Goal: Task Accomplishment & Management: Manage account settings

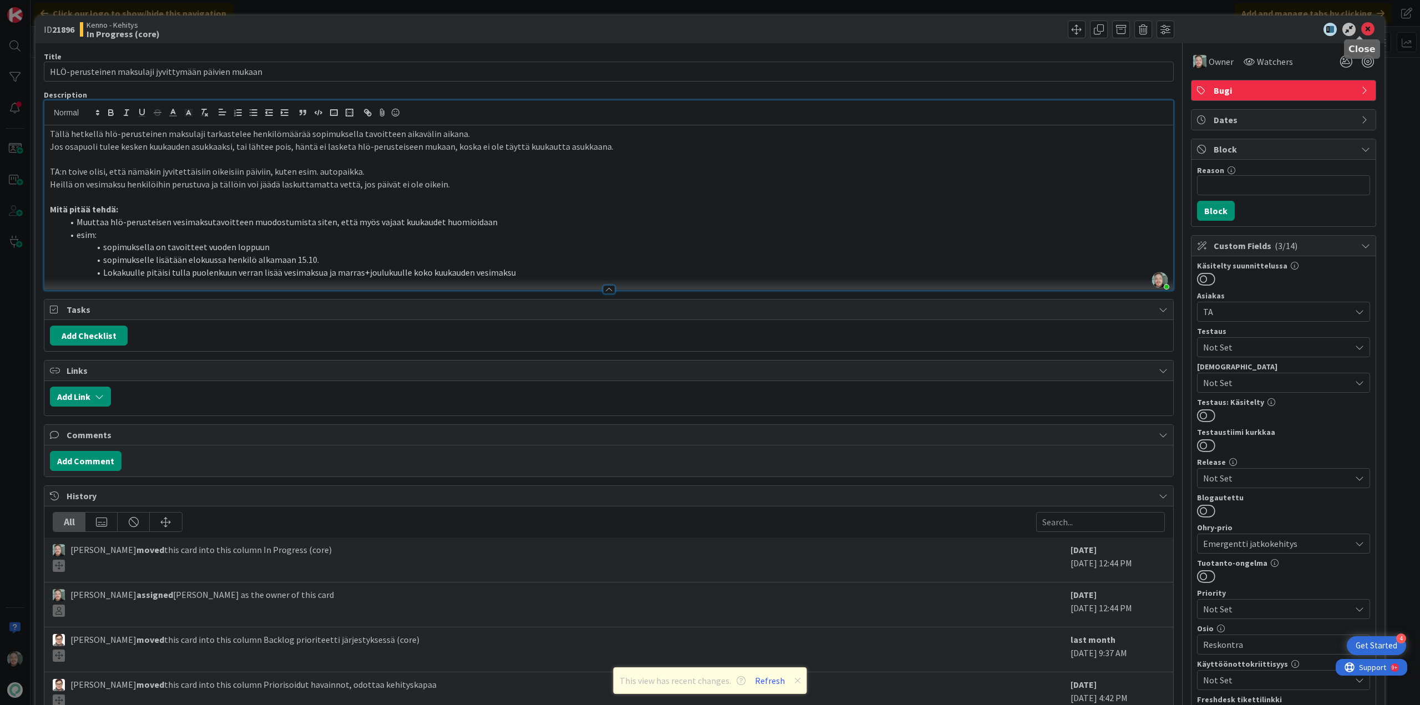
click at [1361, 24] on icon at bounding box center [1367, 29] width 13 height 13
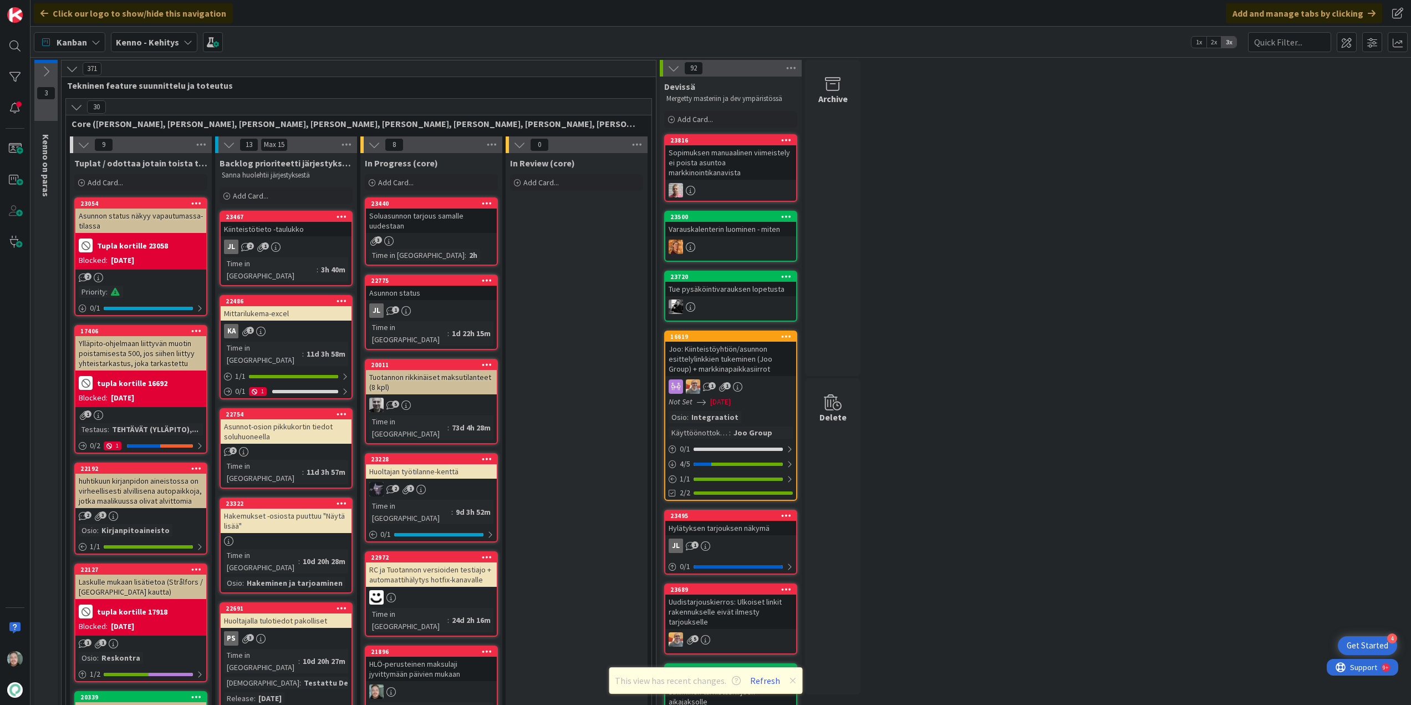
click at [45, 82] on div "3" at bounding box center [45, 90] width 23 height 61
click at [45, 71] on icon at bounding box center [46, 71] width 12 height 12
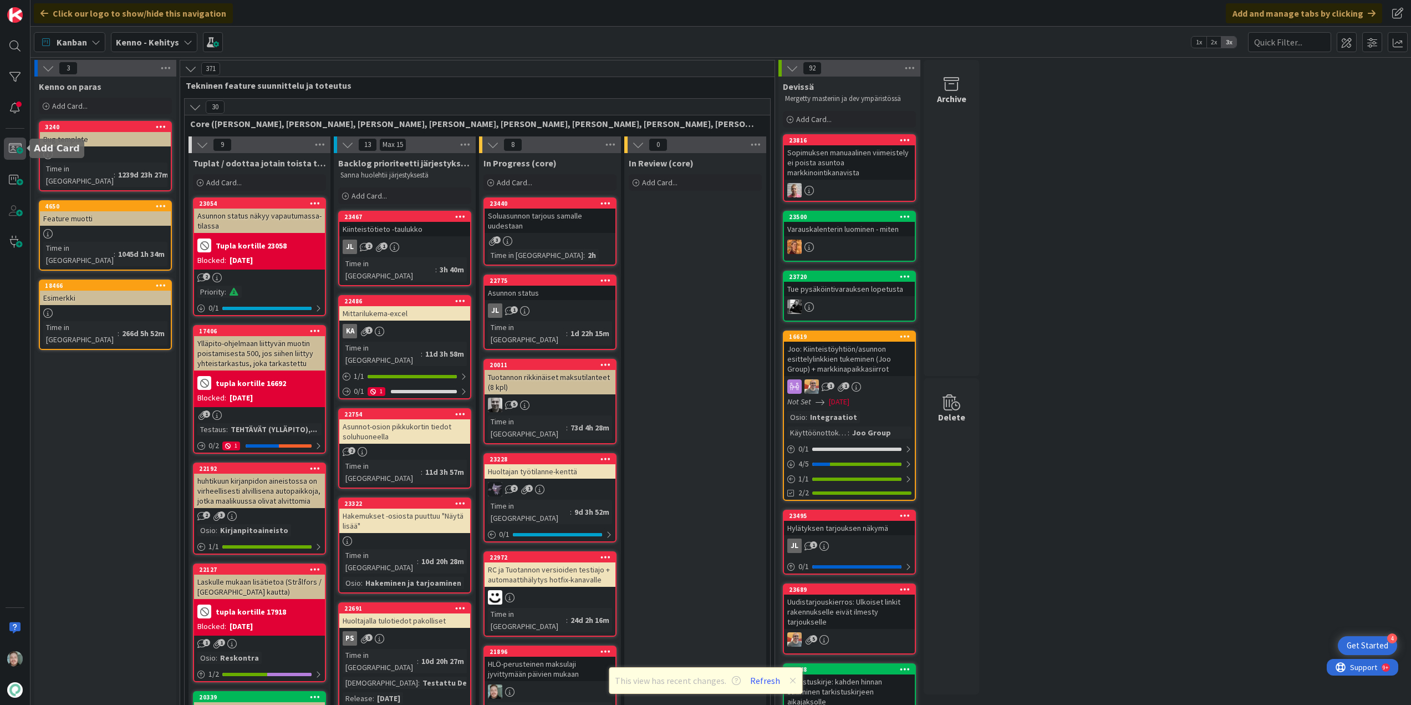
click at [14, 152] on span at bounding box center [15, 149] width 22 height 22
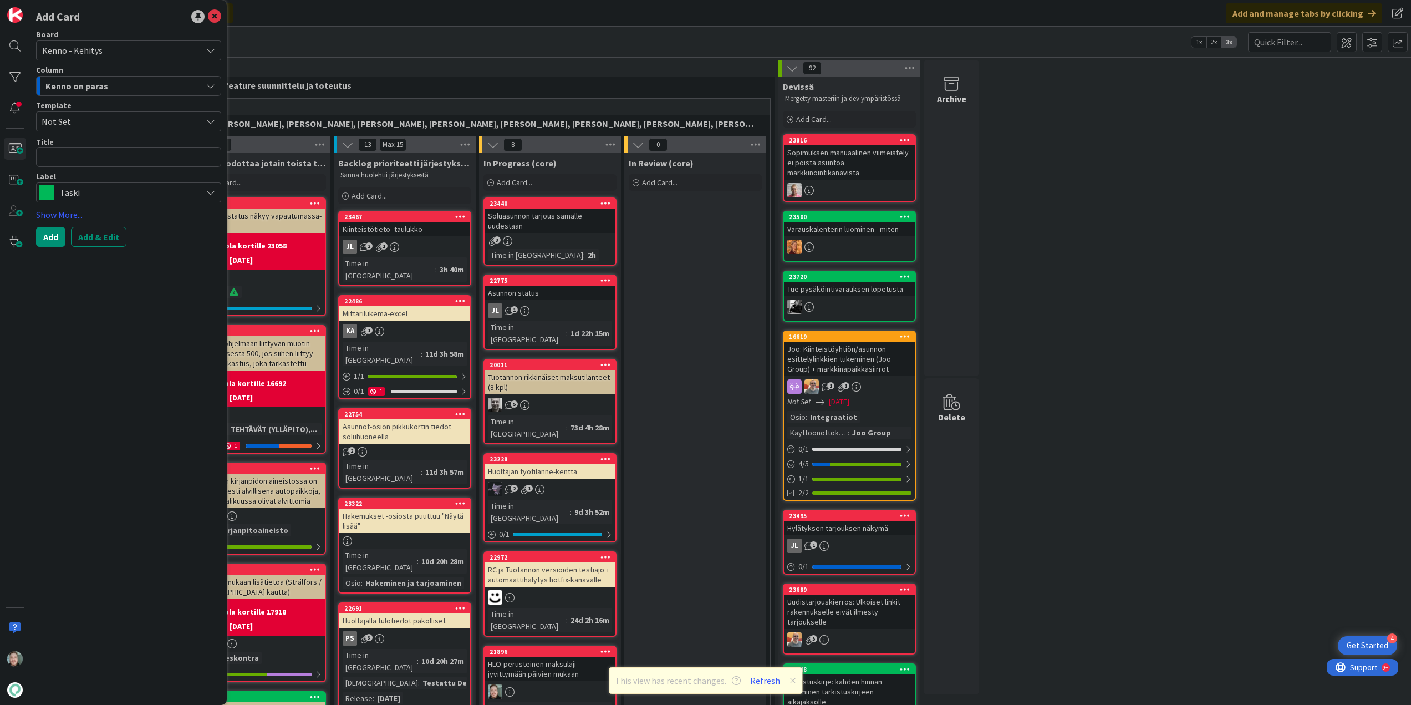
click at [129, 84] on div "Kenno on paras" at bounding box center [122, 86] width 159 height 18
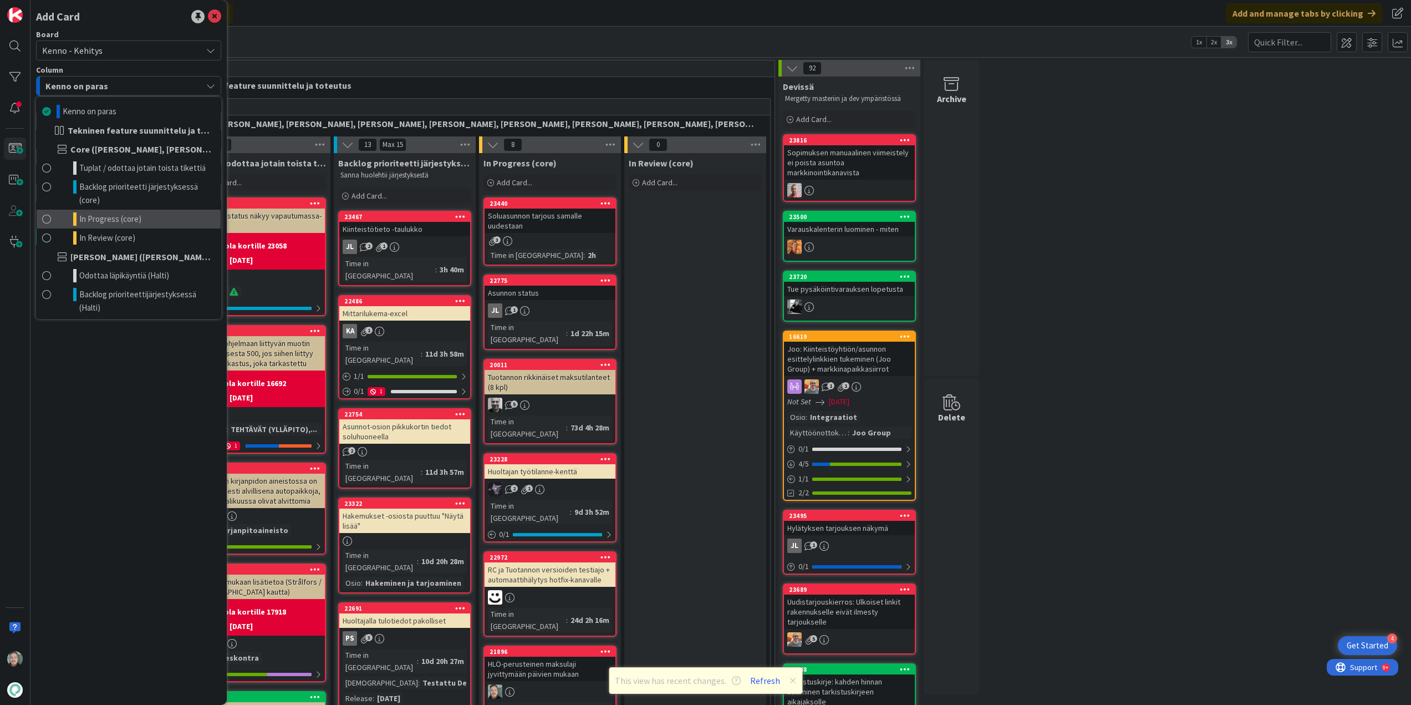
click at [119, 214] on span "In Progress (core)" at bounding box center [110, 218] width 62 height 13
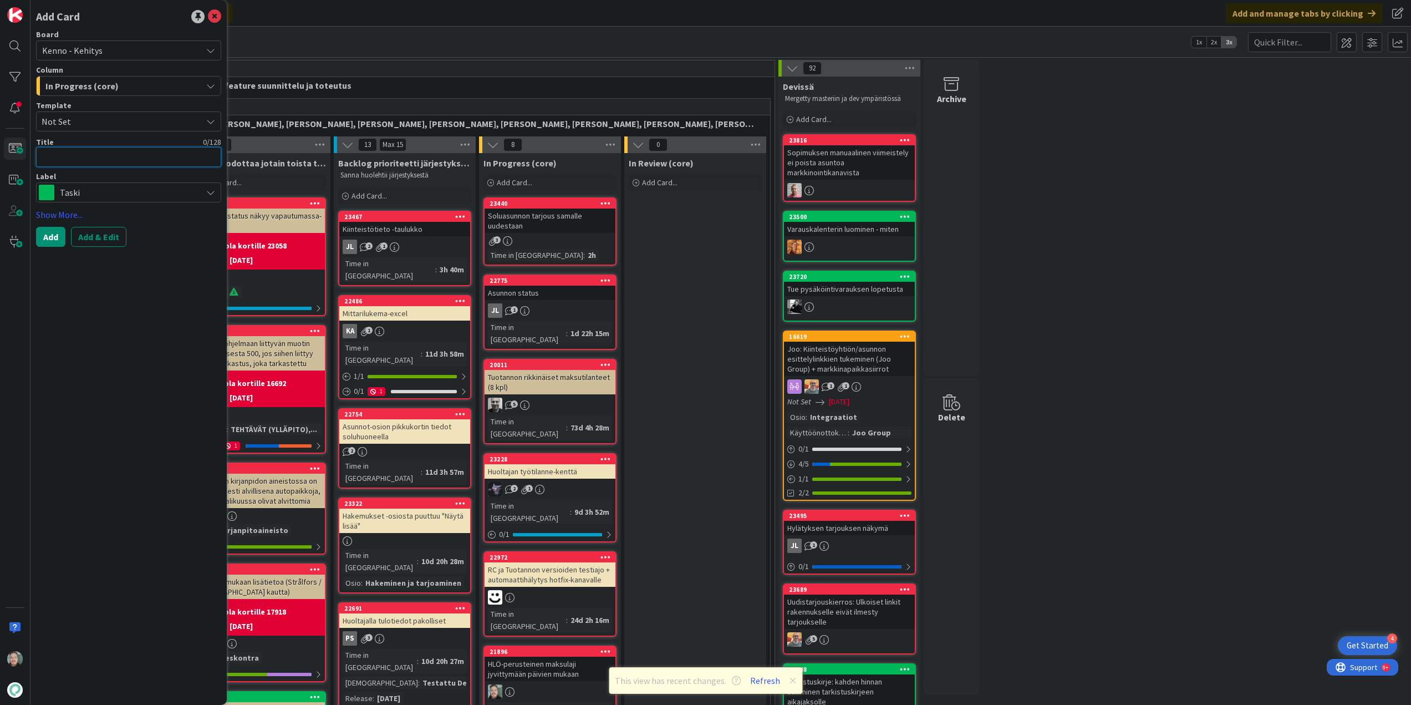
click at [125, 164] on textarea at bounding box center [128, 157] width 185 height 20
click at [200, 193] on div "Taski" at bounding box center [128, 192] width 185 height 20
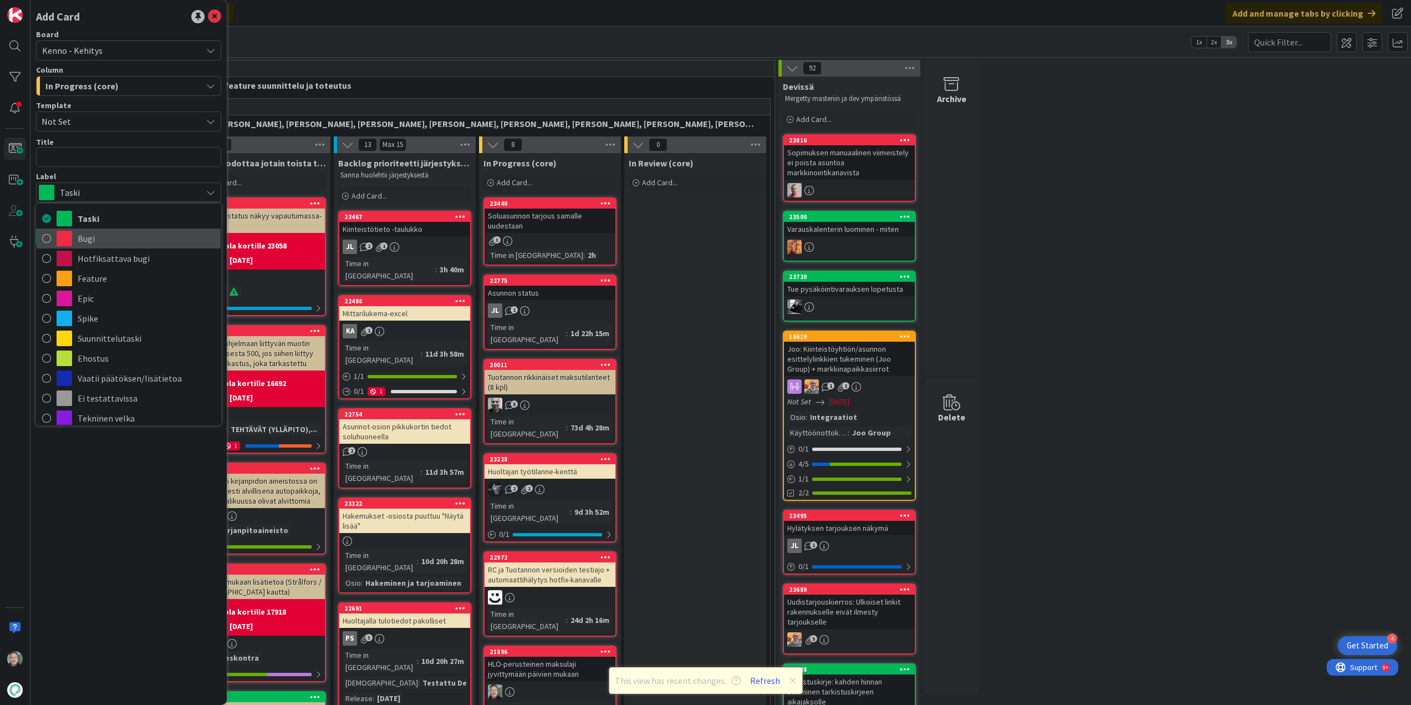
click at [144, 238] on span "Bugi" at bounding box center [147, 238] width 138 height 17
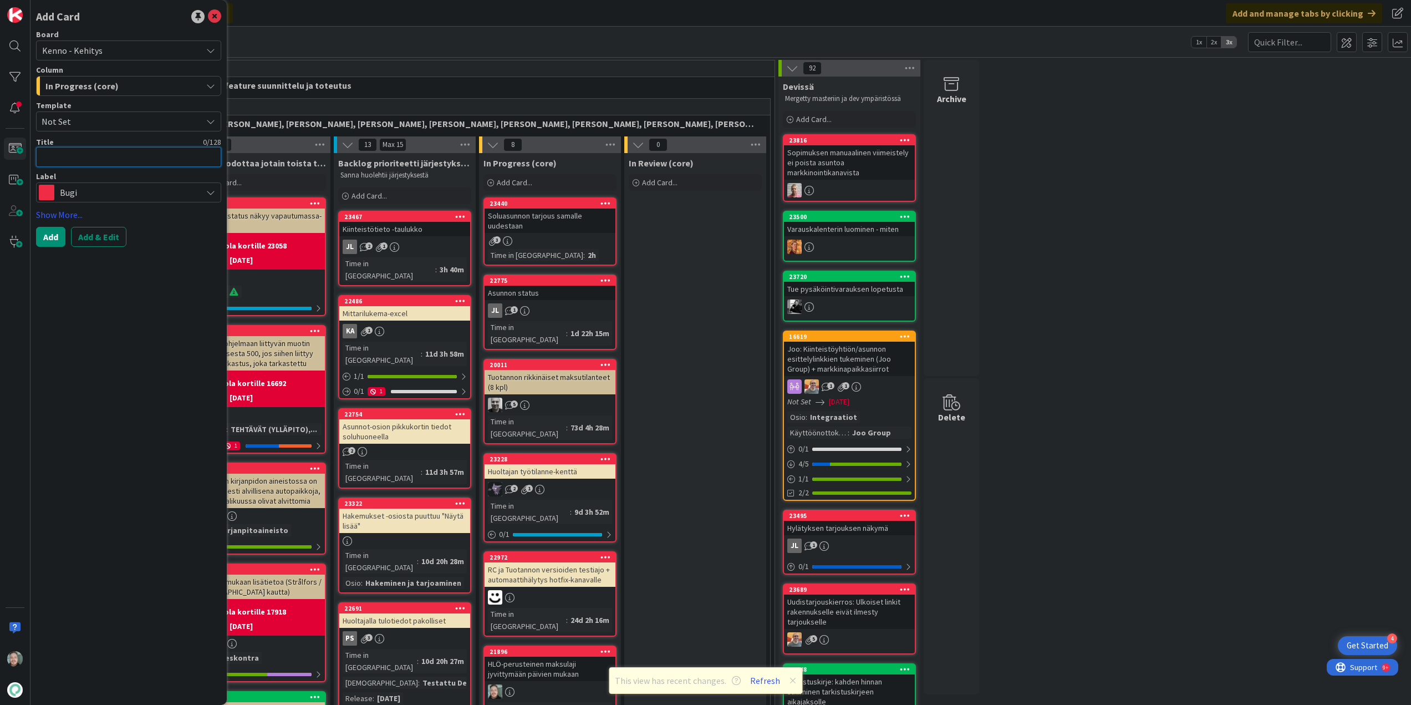
click at [114, 156] on textarea at bounding box center [128, 157] width 185 height 20
type textarea "x"
type textarea "A"
type textarea "x"
type textarea "As"
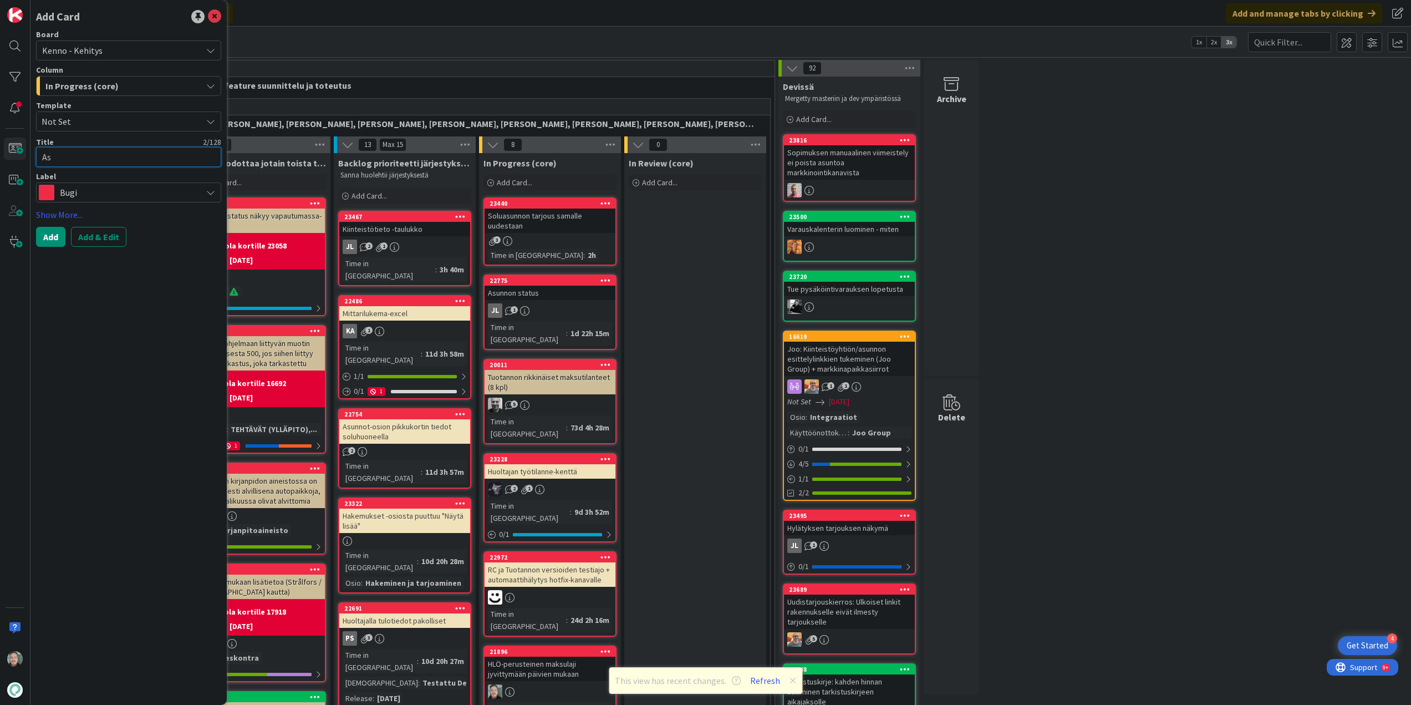
type textarea "x"
type textarea "Asu"
type textarea "x"
type textarea "Asun"
type textarea "x"
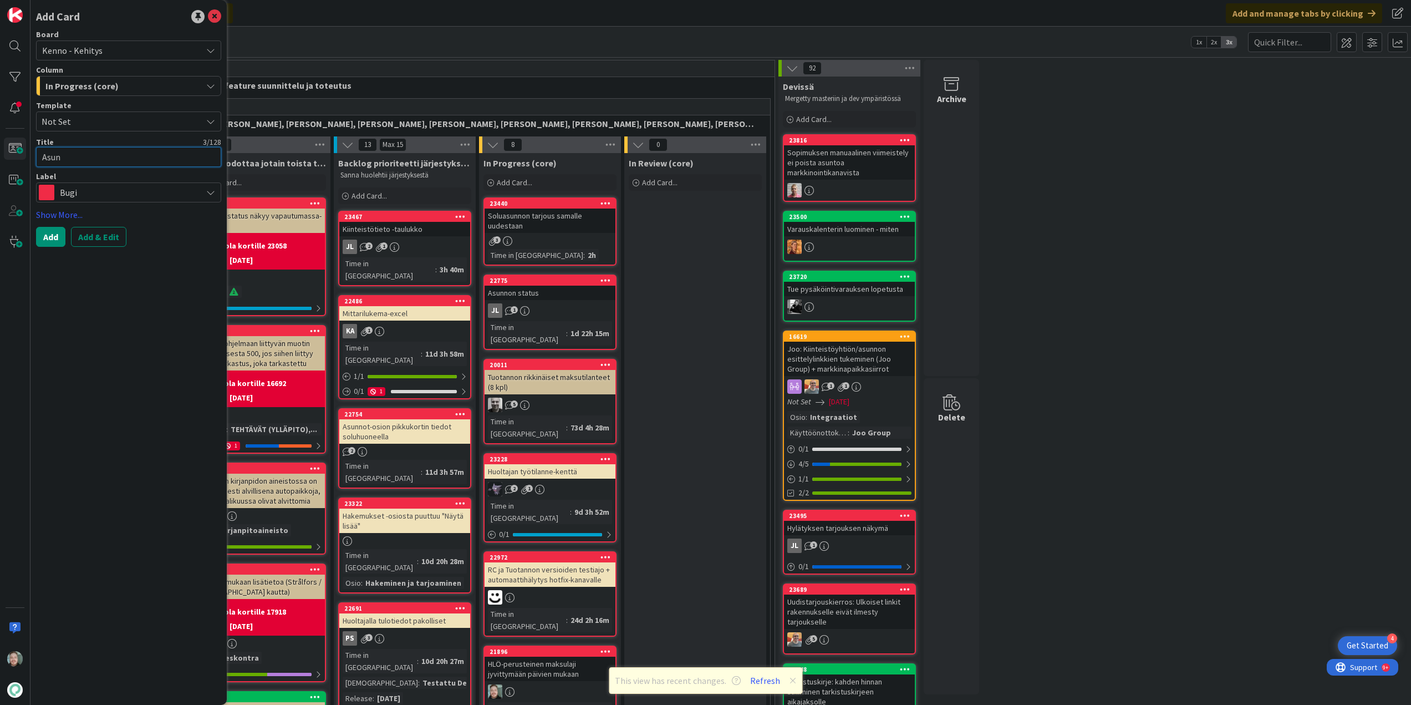
type textarea "Asunn"
type textarea "x"
type textarea "Asunno"
type textarea "x"
type textarea "Asunnot"
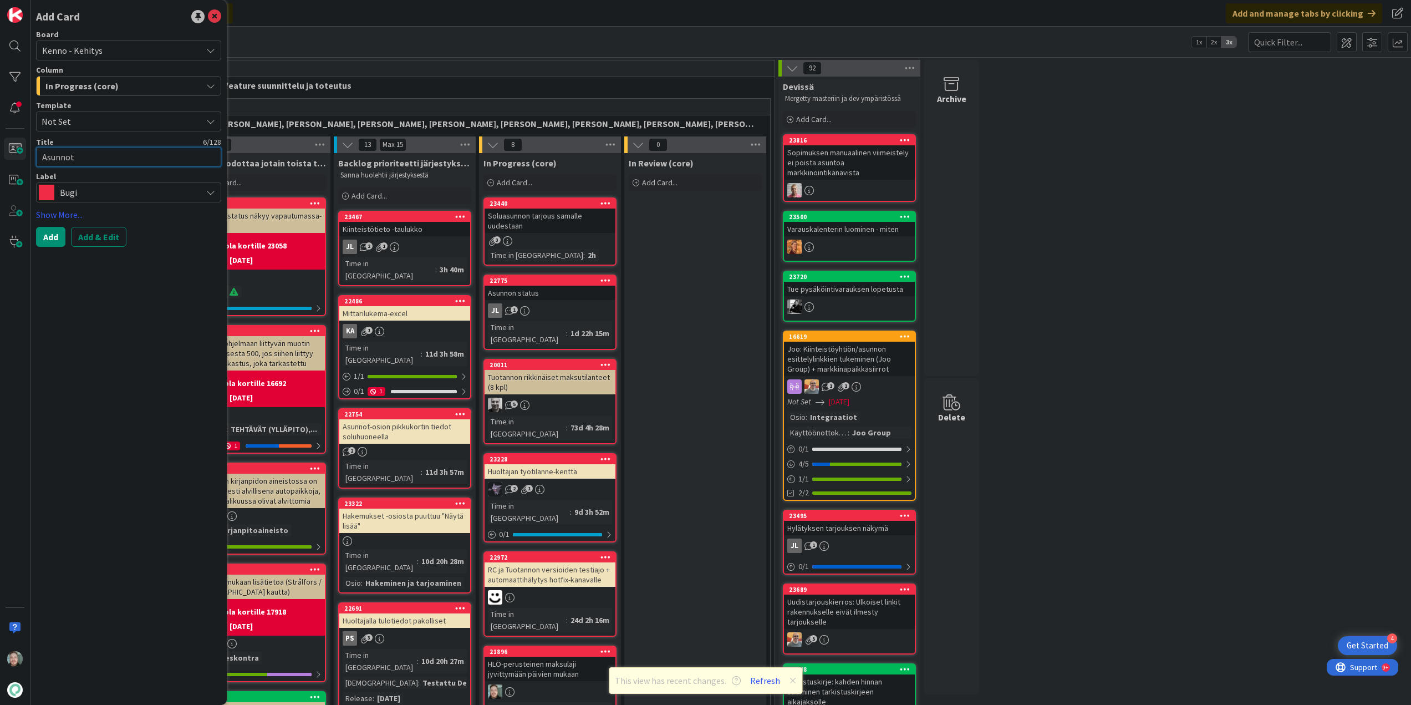
type textarea "x"
type textarea "Asunnot"
type textarea "x"
type textarea "Asunnot s"
type textarea "x"
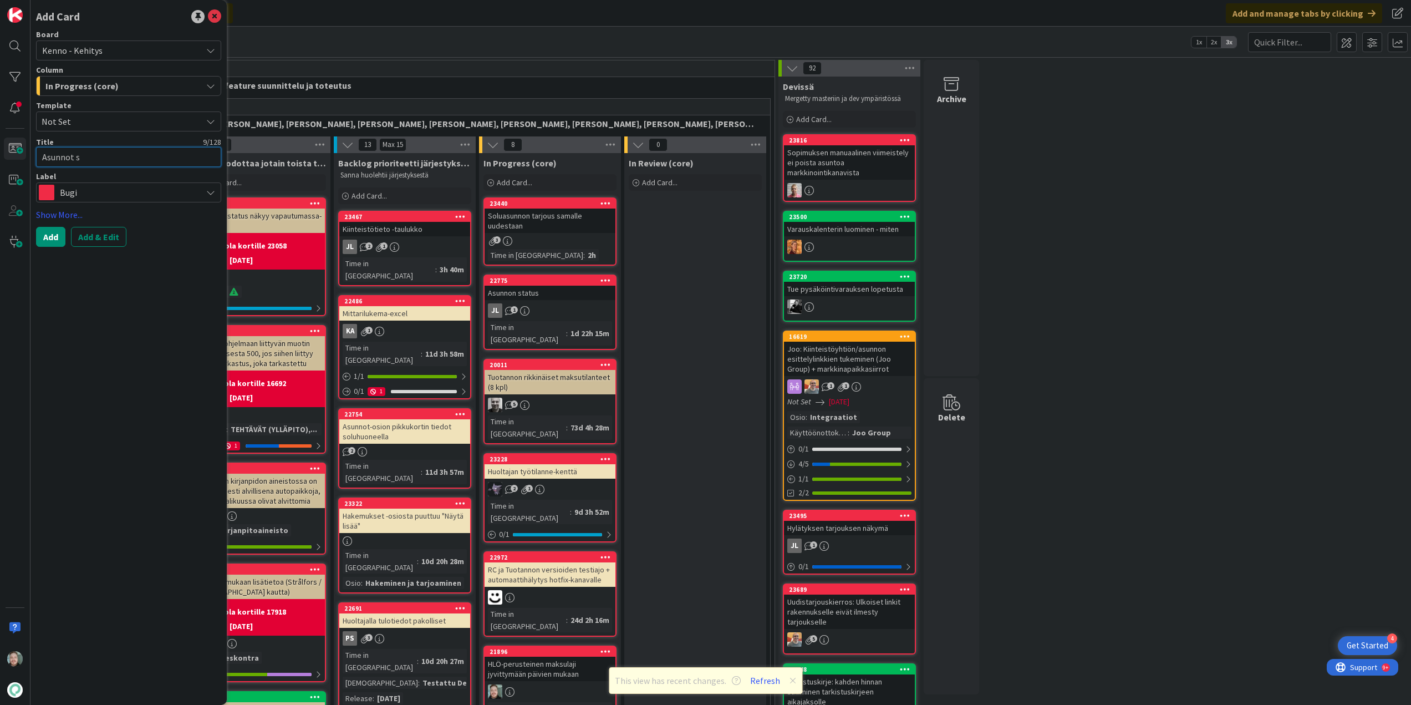
type textarea "Asunnot so"
type textarea "x"
type textarea "Asunnot sol"
type textarea "x"
type textarea "Asunnot solu"
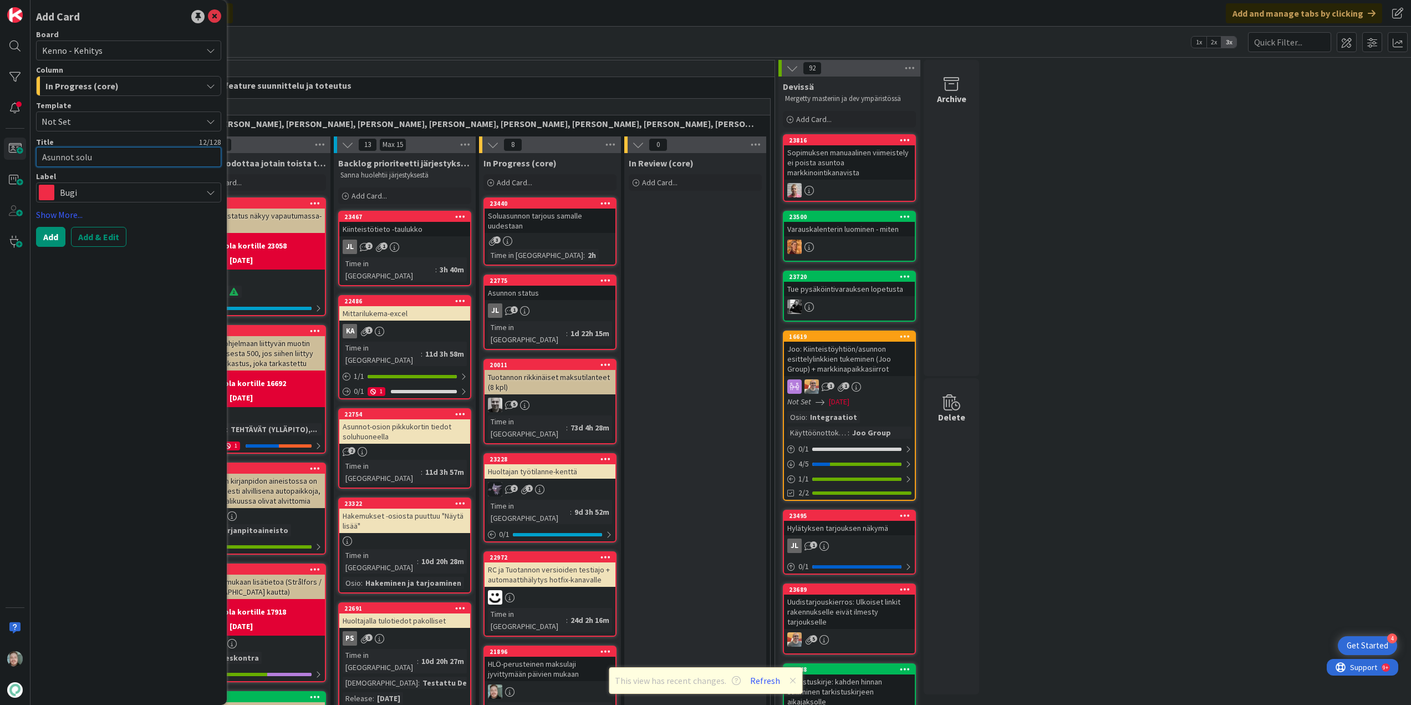
type textarea "x"
type textarea "Asunnot soluj"
type textarea "x"
type textarea "Asunnot soluje"
type textarea "x"
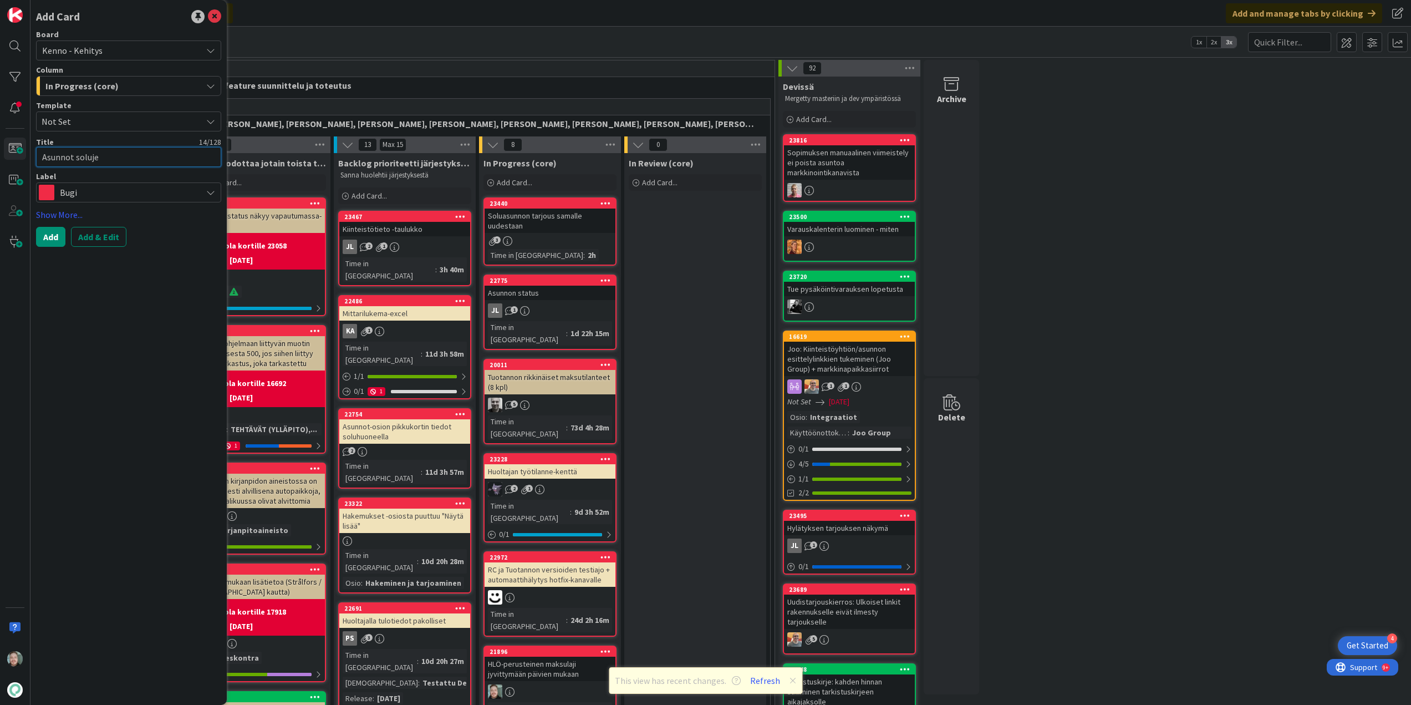
type textarea "Asunnot solujen"
type textarea "x"
type textarea "Asunnot solujen"
type textarea "x"
type textarea "Asunnot solujen s"
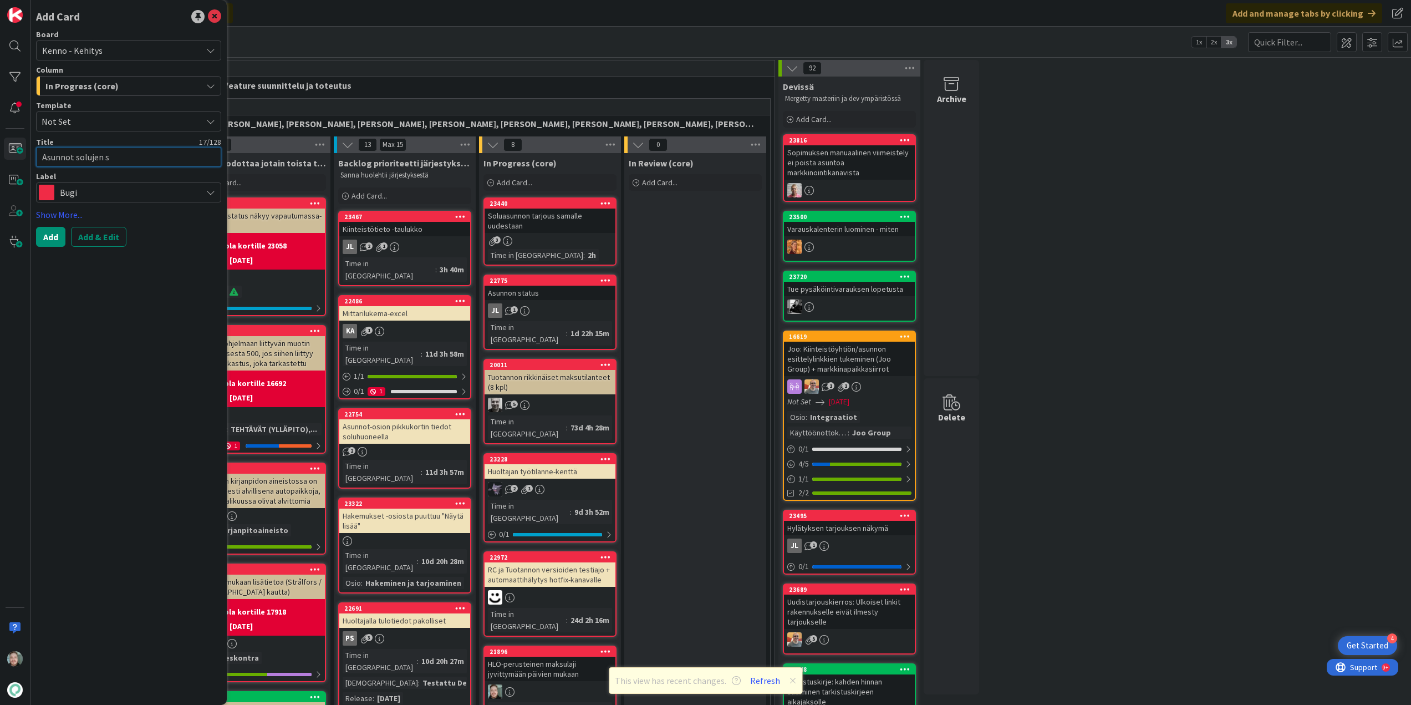
type textarea "x"
type textarea "Asunnot solujen st"
type textarea "x"
type textarea "Asunnot solujen sta"
type textarea "x"
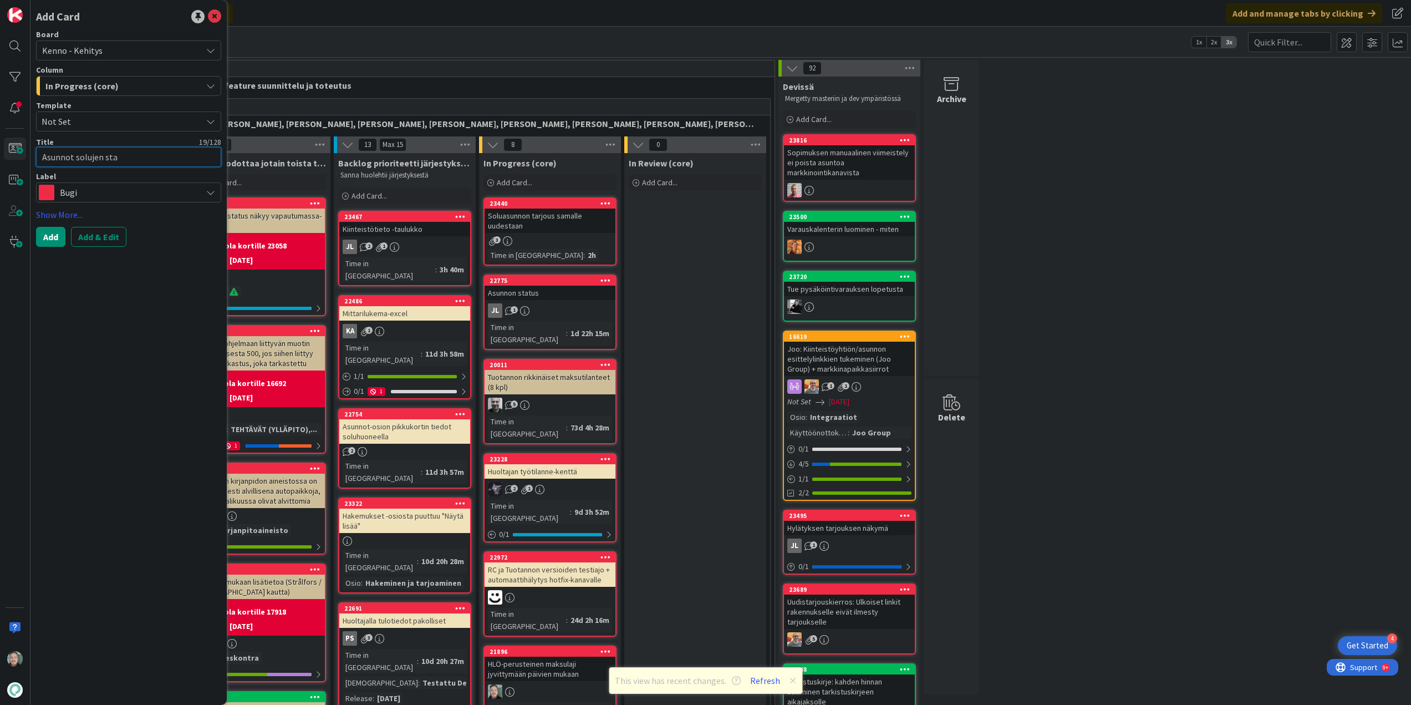
type textarea "Asunnot solujen stat"
type textarea "x"
type textarea "Asunnot solujen status"
type textarea "x"
type textarea "Asunnot solujen status-"
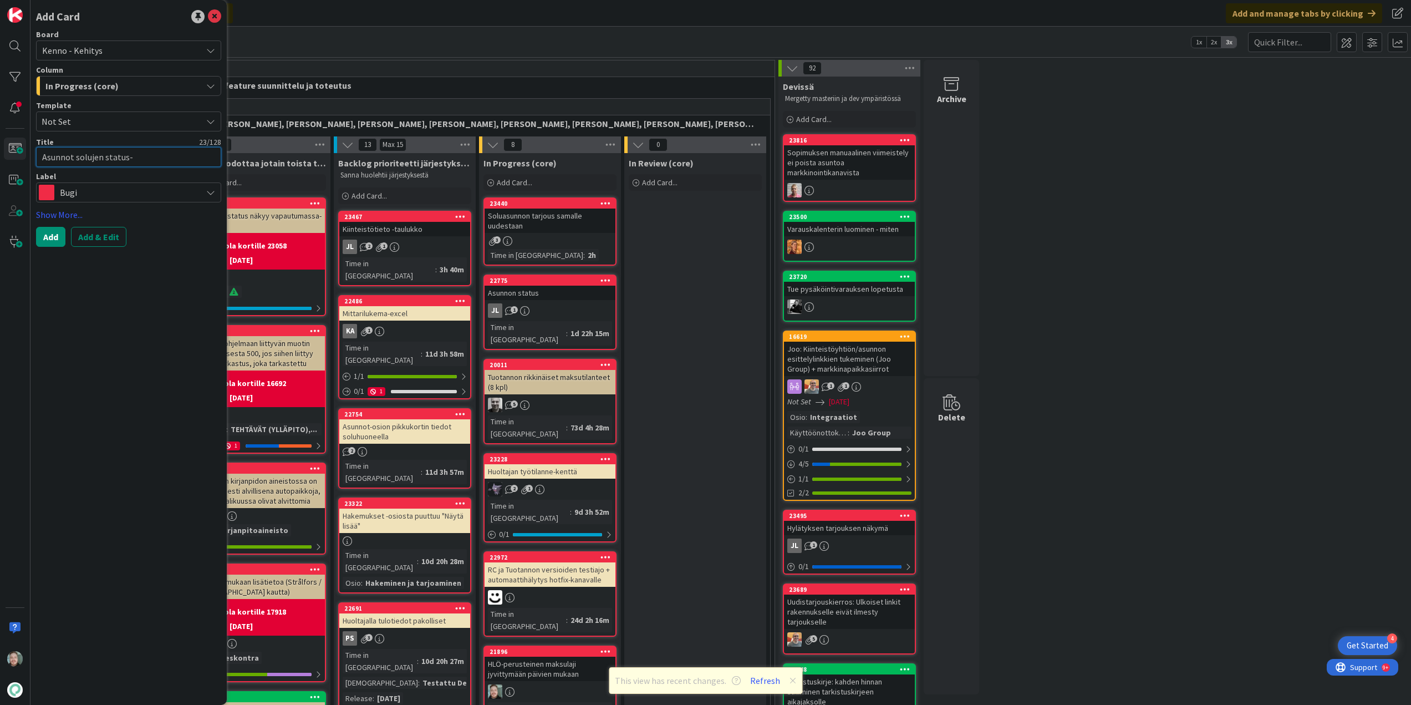
type textarea "x"
type textarea "Asunnot solujen status-r"
type textarea "x"
type textarea "Asunnot solujen status-ra"
type textarea "x"
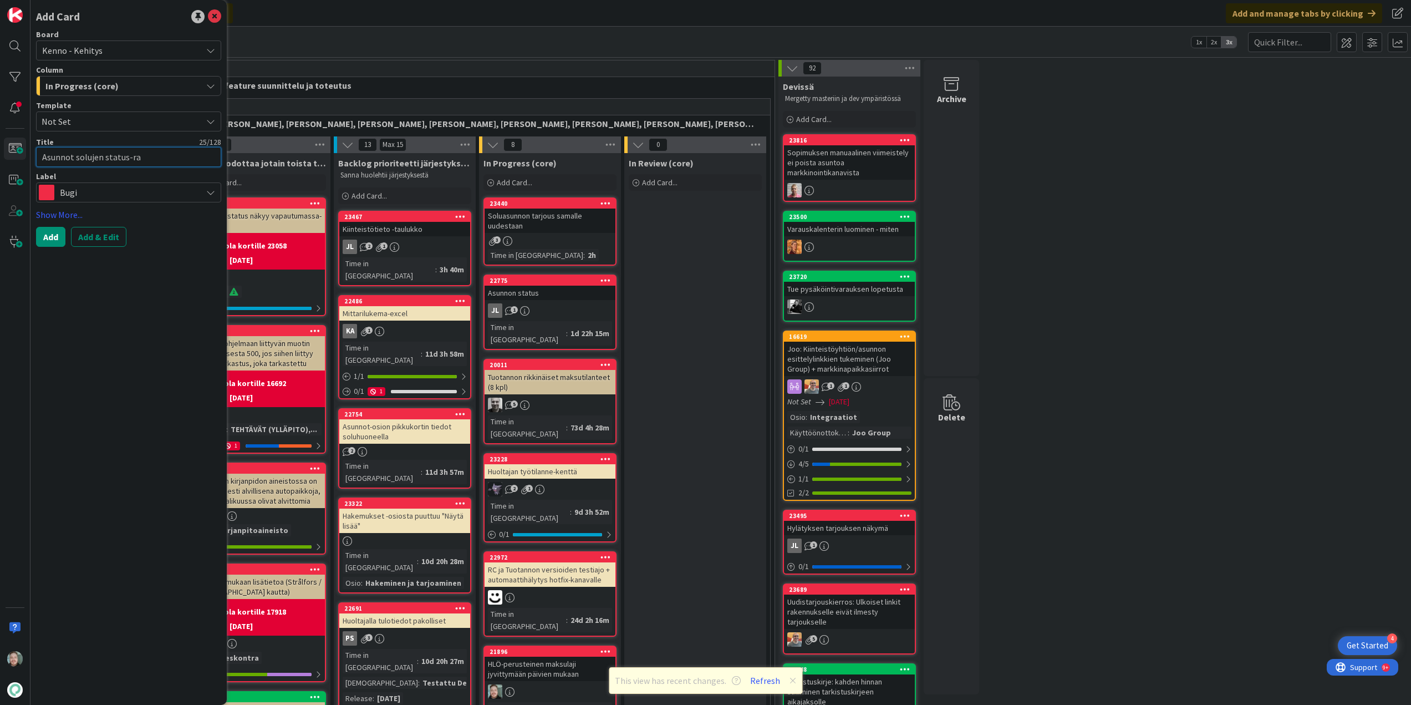
type textarea "Asunnot solujen status-raj"
type textarea "x"
type textarea "Asunnot solujen status-raja"
type textarea "x"
type textarea "Asunnot solujen status-rajai"
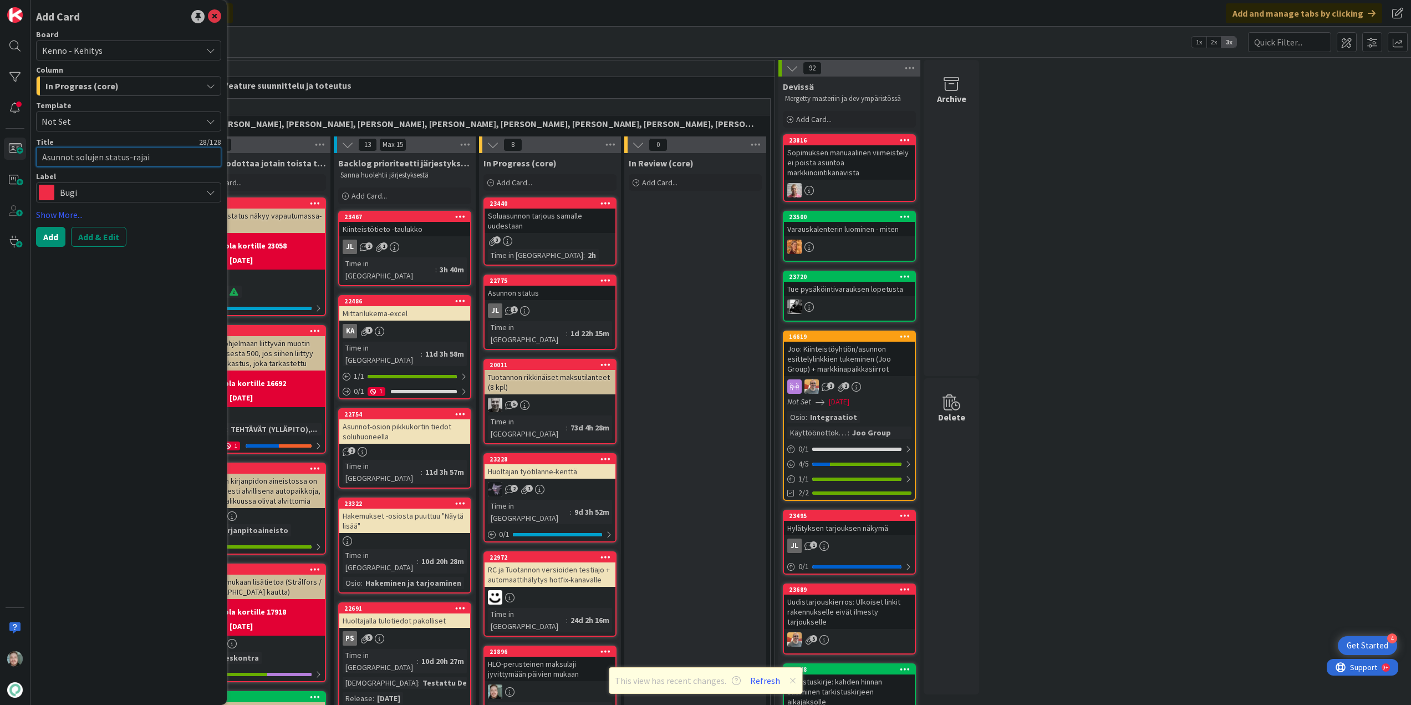
type textarea "x"
type textarea "Asunnot solujen status-rajain"
click at [110, 233] on button "Add & Edit" at bounding box center [98, 237] width 55 height 20
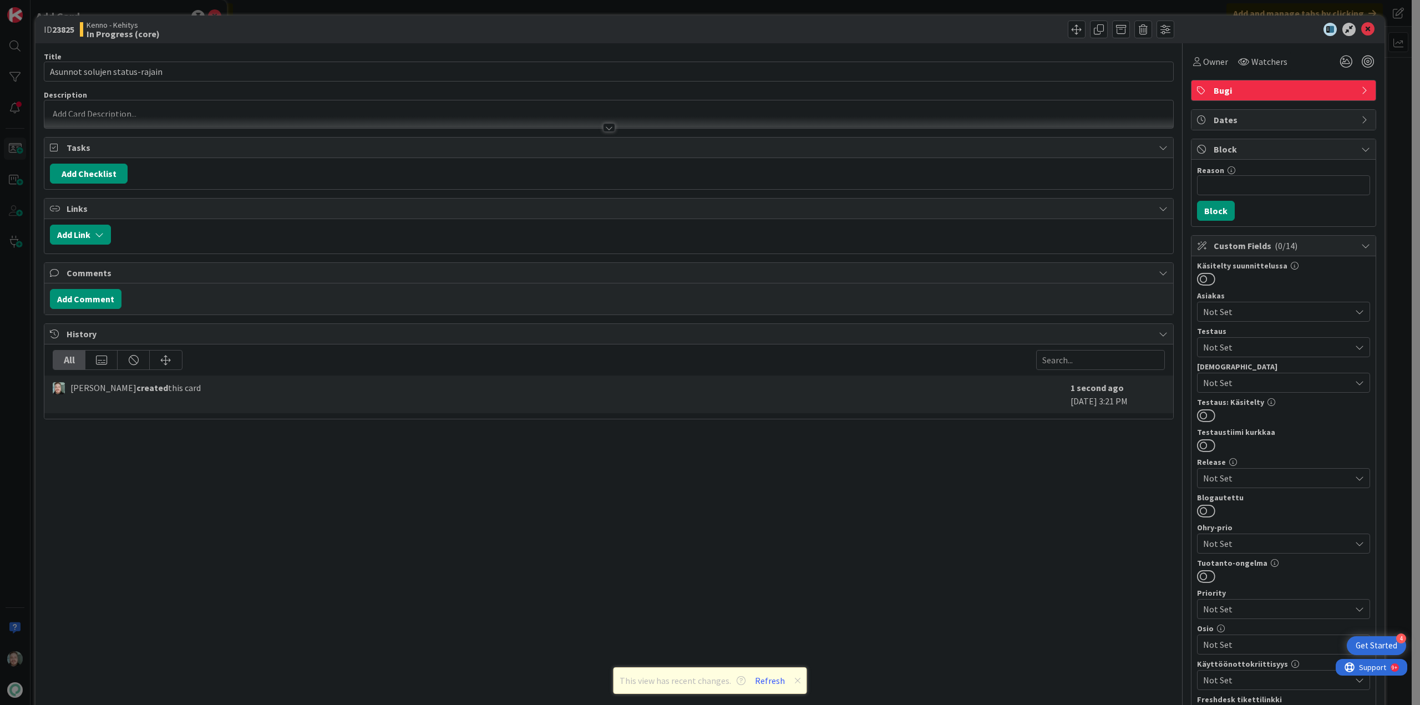
click at [606, 125] on div at bounding box center [609, 127] width 12 height 9
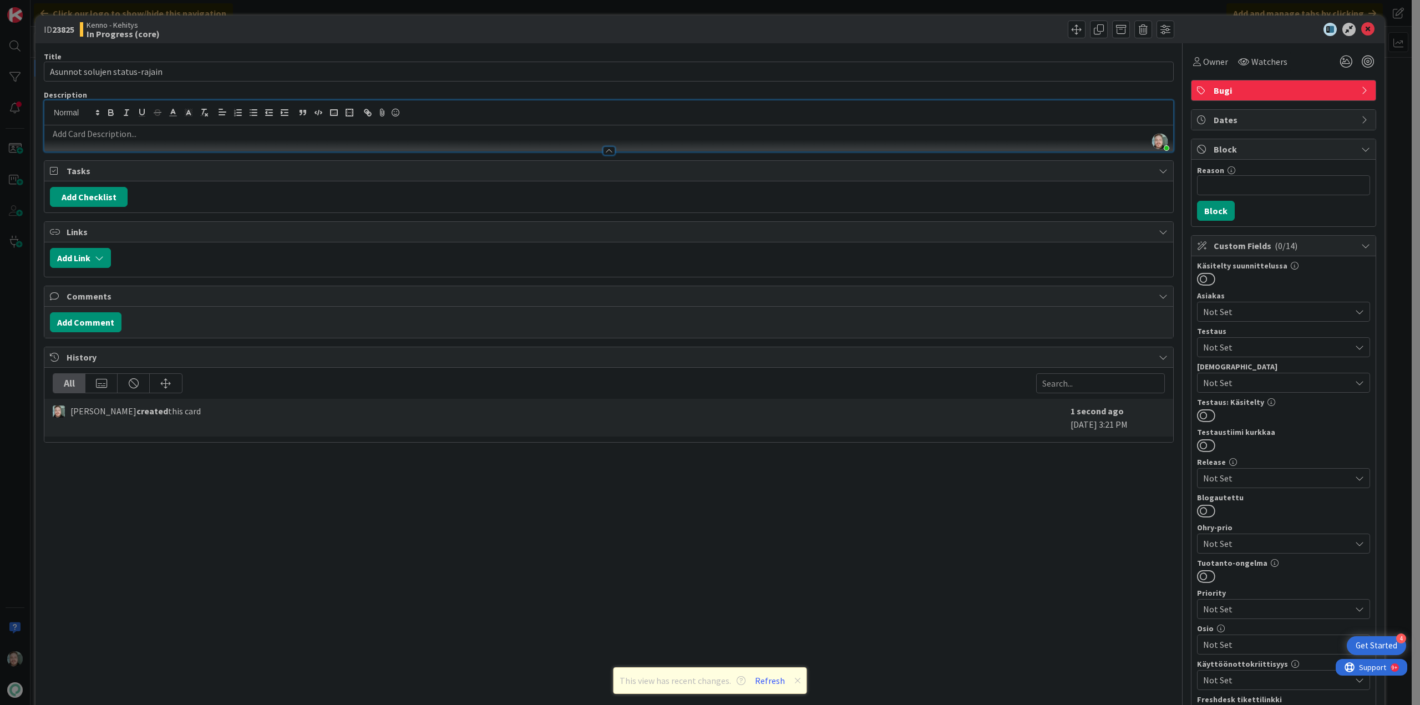
click at [379, 136] on p at bounding box center [608, 134] width 1117 height 13
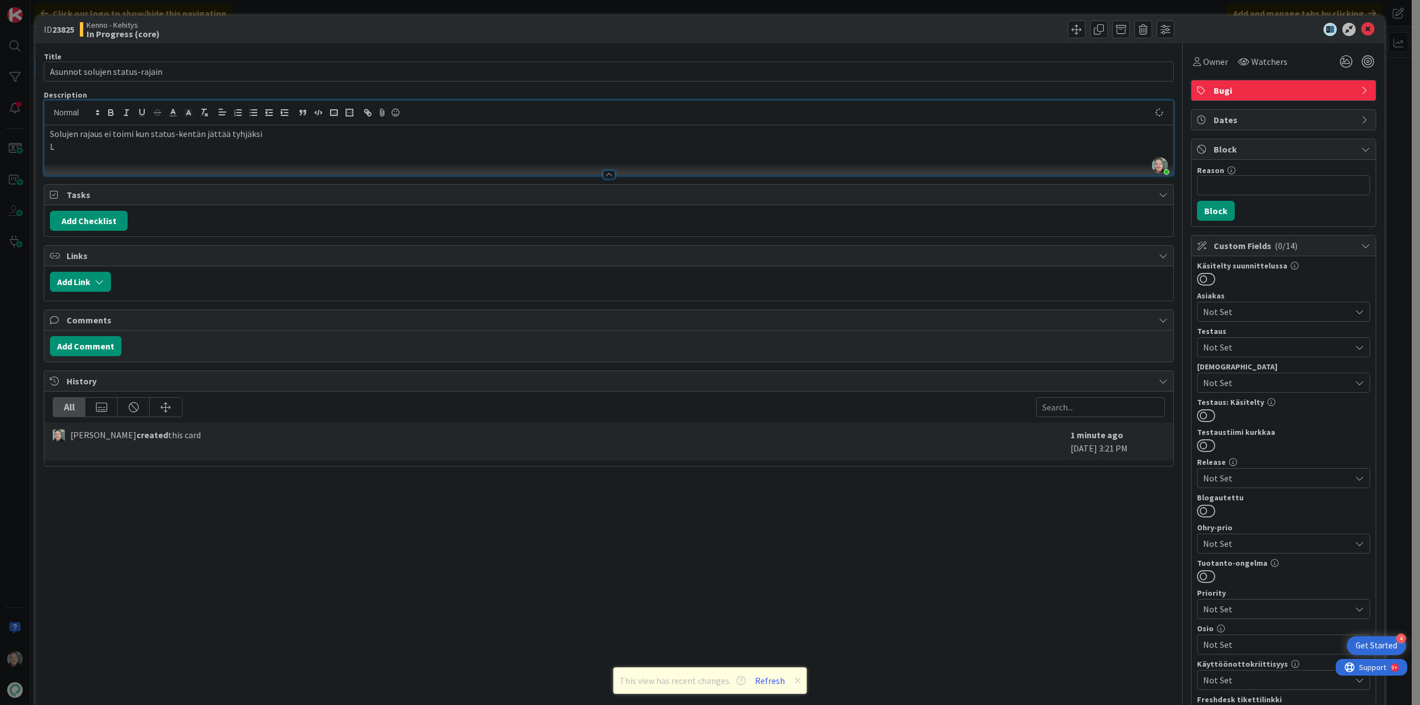
click at [248, 156] on div "Solujen rajaus ei toimi kun status-kentän jättää tyhjäksi L" at bounding box center [608, 150] width 1128 height 50
click at [95, 279] on icon "button" at bounding box center [99, 281] width 9 height 9
click at [136, 352] on span "Current Board" at bounding box center [124, 351] width 124 height 16
click at [119, 392] on span "All Boards" at bounding box center [139, 396] width 154 height 17
click at [126, 377] on input "text" at bounding box center [132, 376] width 155 height 20
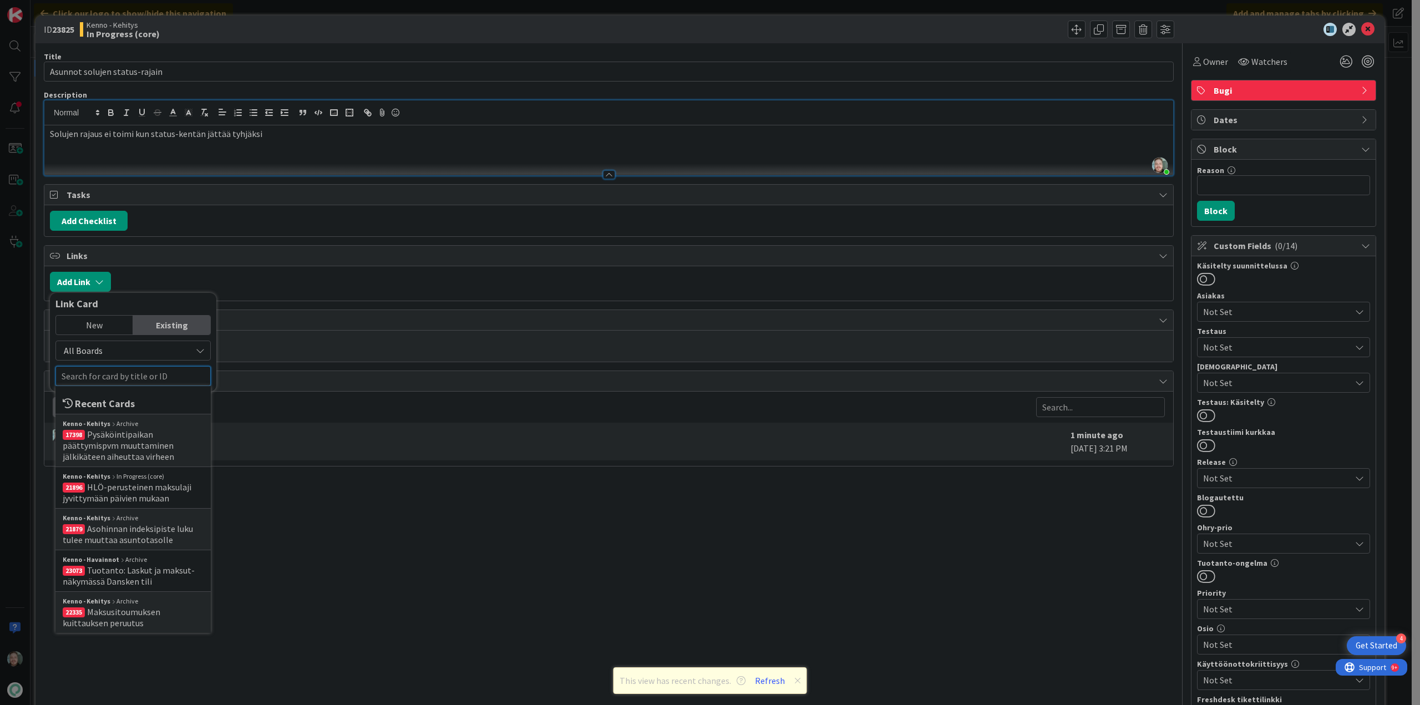
click at [92, 372] on input "text" at bounding box center [132, 376] width 155 height 20
paste input "22468"
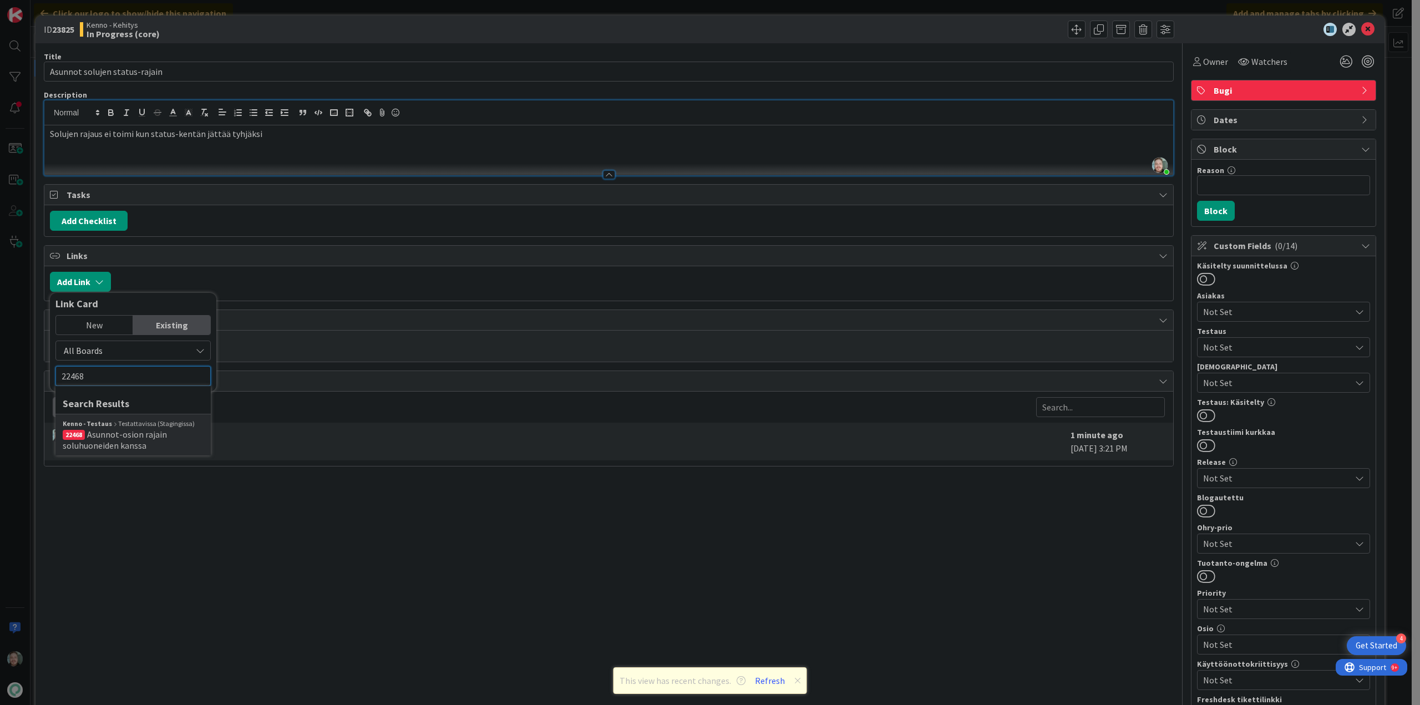
type input "22468"
click at [136, 434] on span "Asunnot-osion rajain soluhuoneiden kanssa" at bounding box center [115, 440] width 104 height 22
click at [157, 360] on icon at bounding box center [161, 359] width 9 height 9
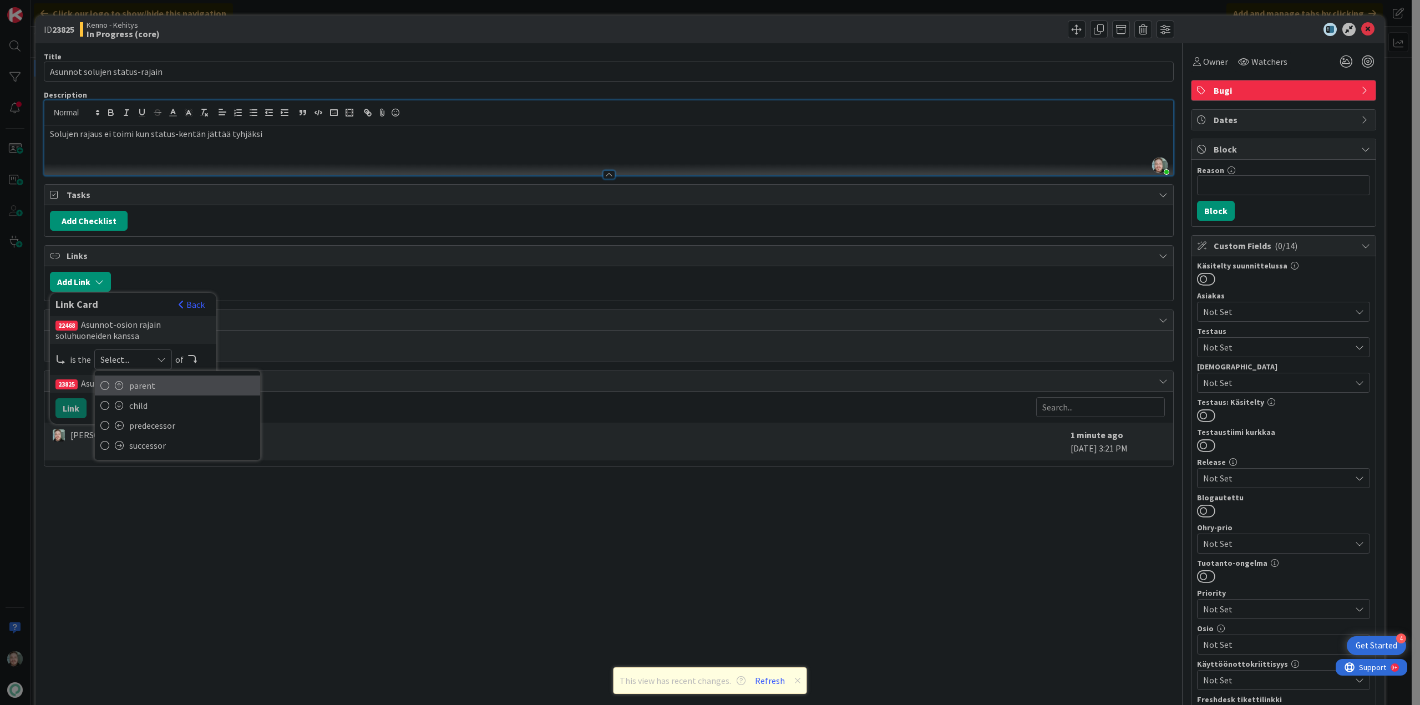
click at [151, 383] on span "parent" at bounding box center [191, 385] width 125 height 17
click at [80, 405] on button "Link" at bounding box center [70, 408] width 31 height 20
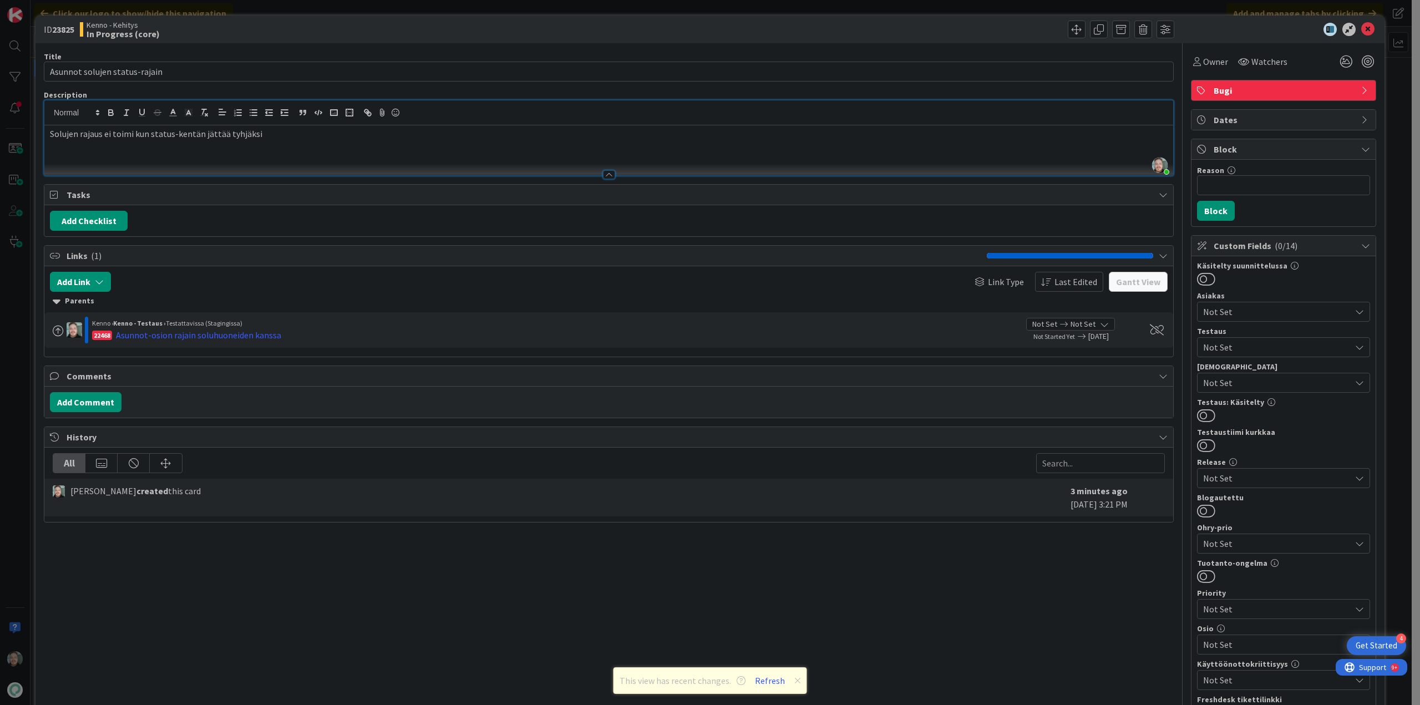
click at [273, 136] on p "Solujen rajaus ei toimi kun status-kentän jättää tyhjäksi" at bounding box center [608, 134] width 1117 height 13
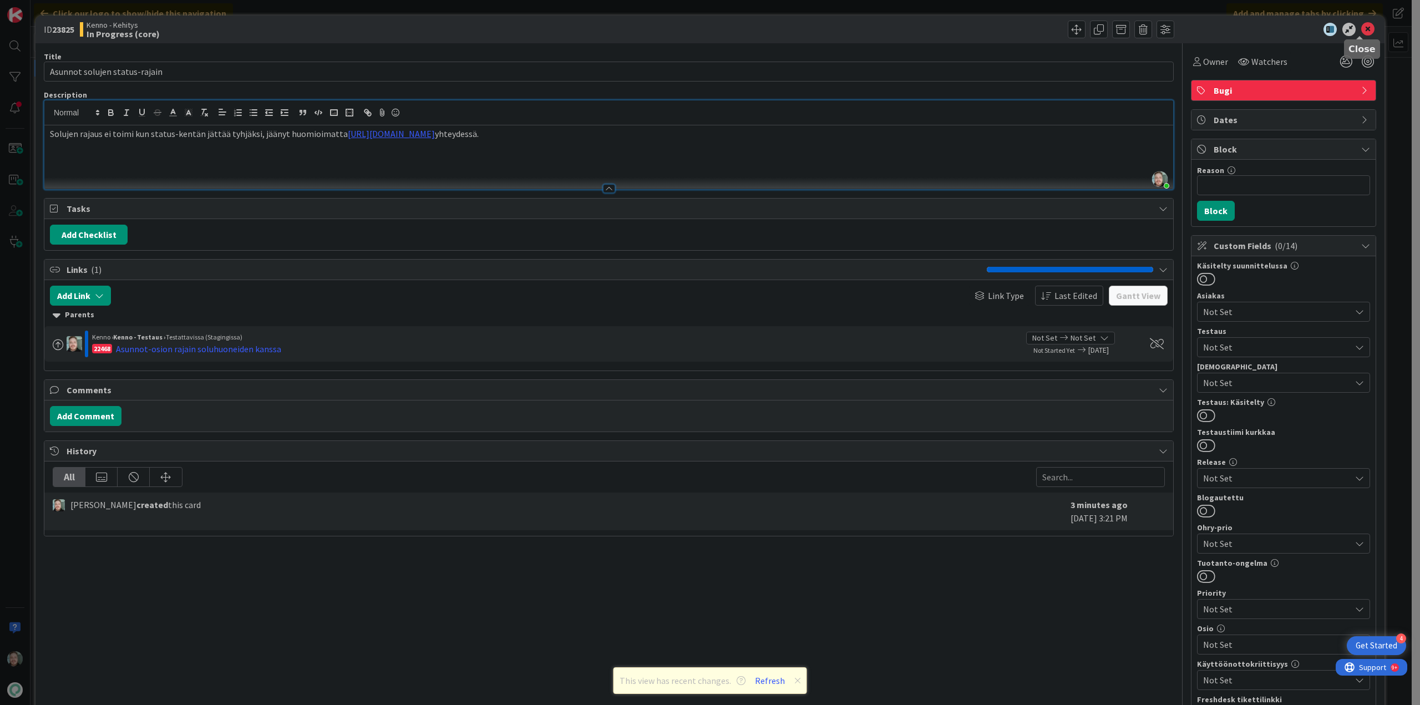
click at [1361, 29] on icon at bounding box center [1367, 29] width 13 height 13
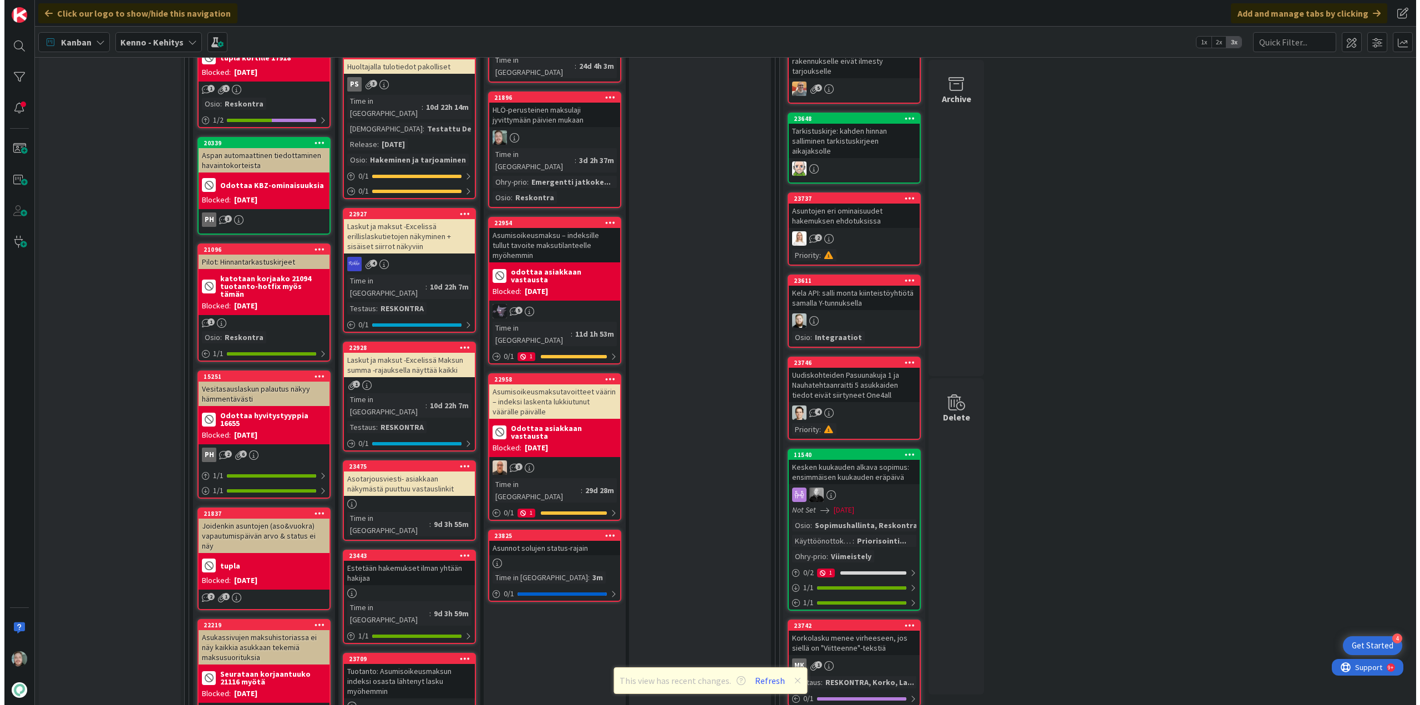
scroll to position [555, 0]
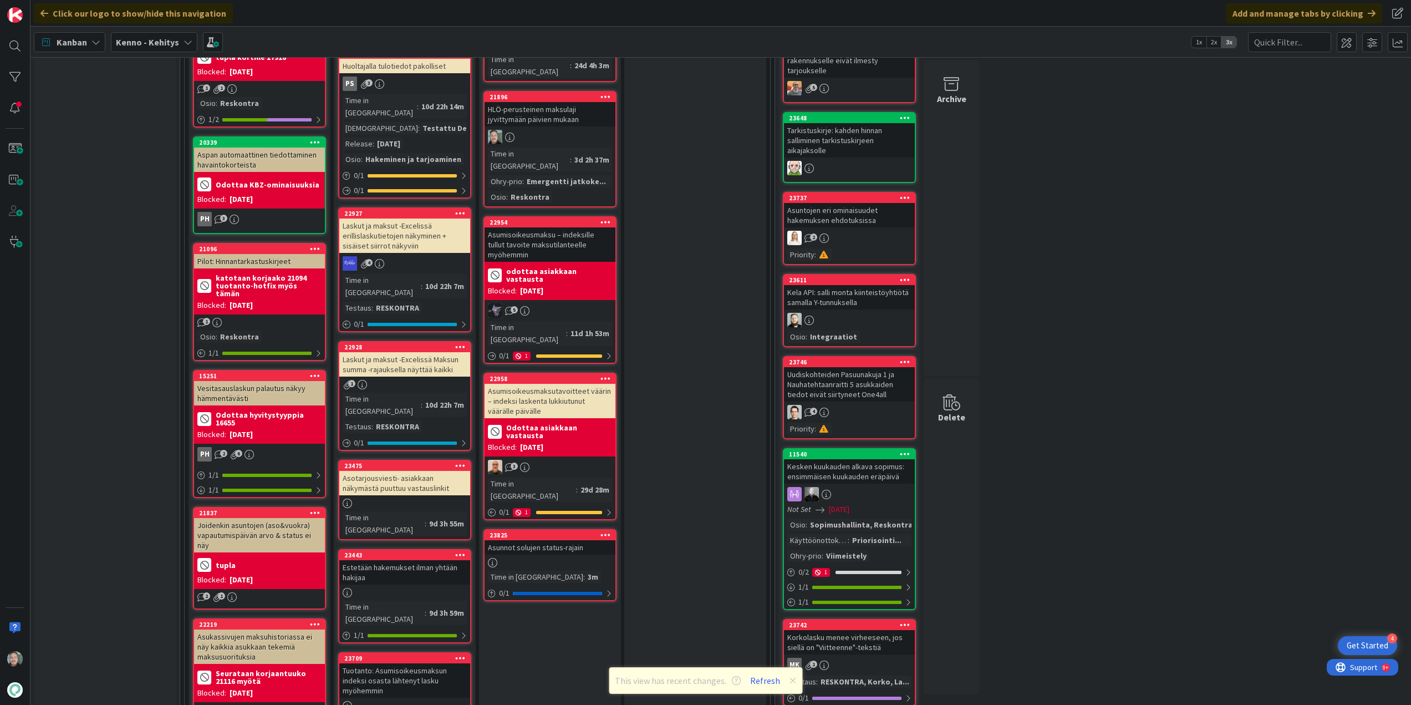
click at [568, 540] on div "Asunnot solujen status-rajain" at bounding box center [550, 547] width 131 height 14
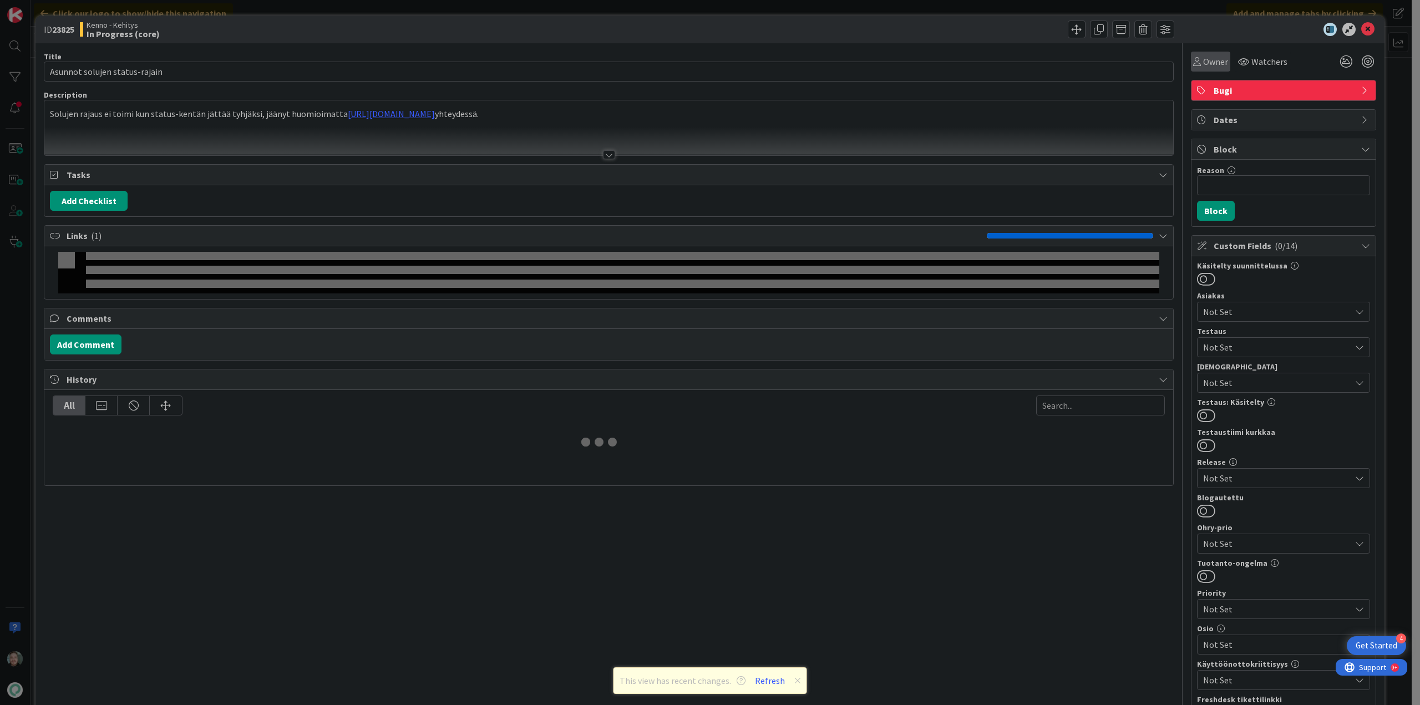
click at [1203, 62] on span "Owner" at bounding box center [1215, 61] width 25 height 13
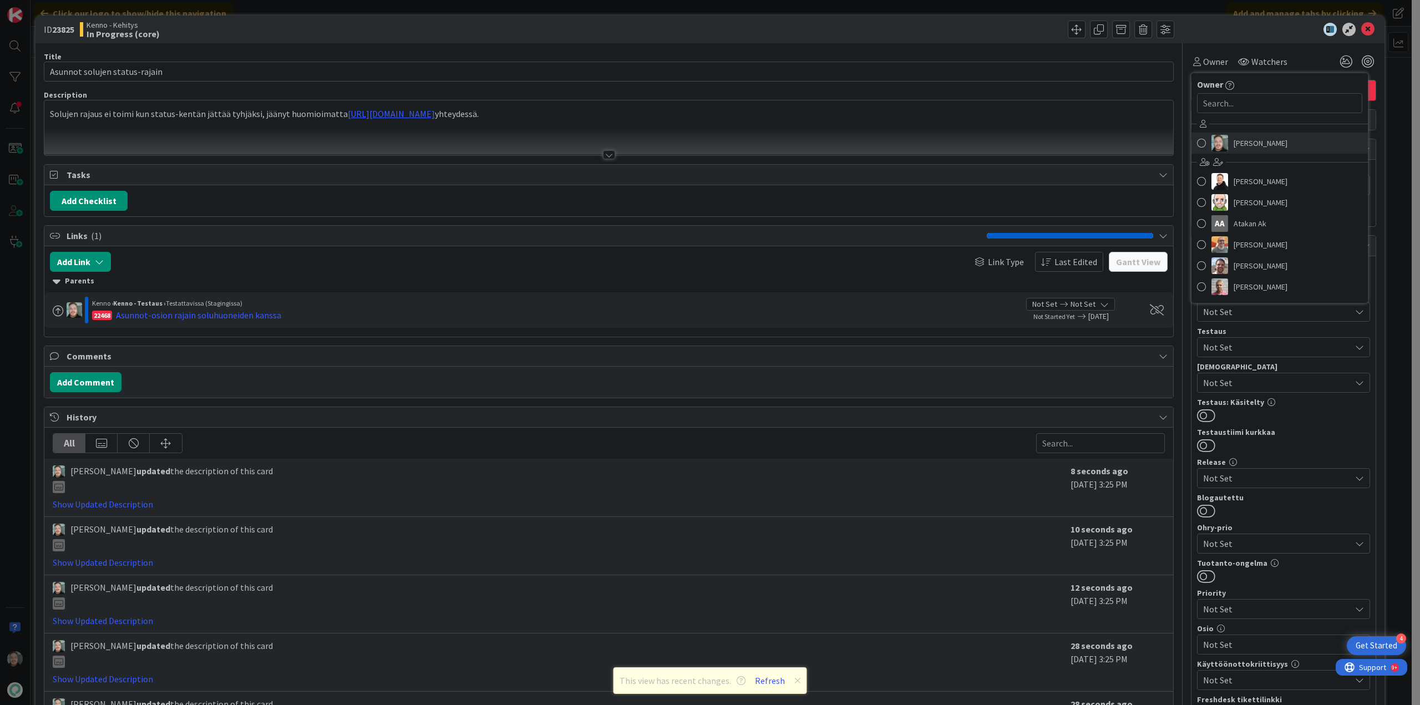
click at [1239, 144] on span "Väinö Pollari" at bounding box center [1260, 143] width 54 height 17
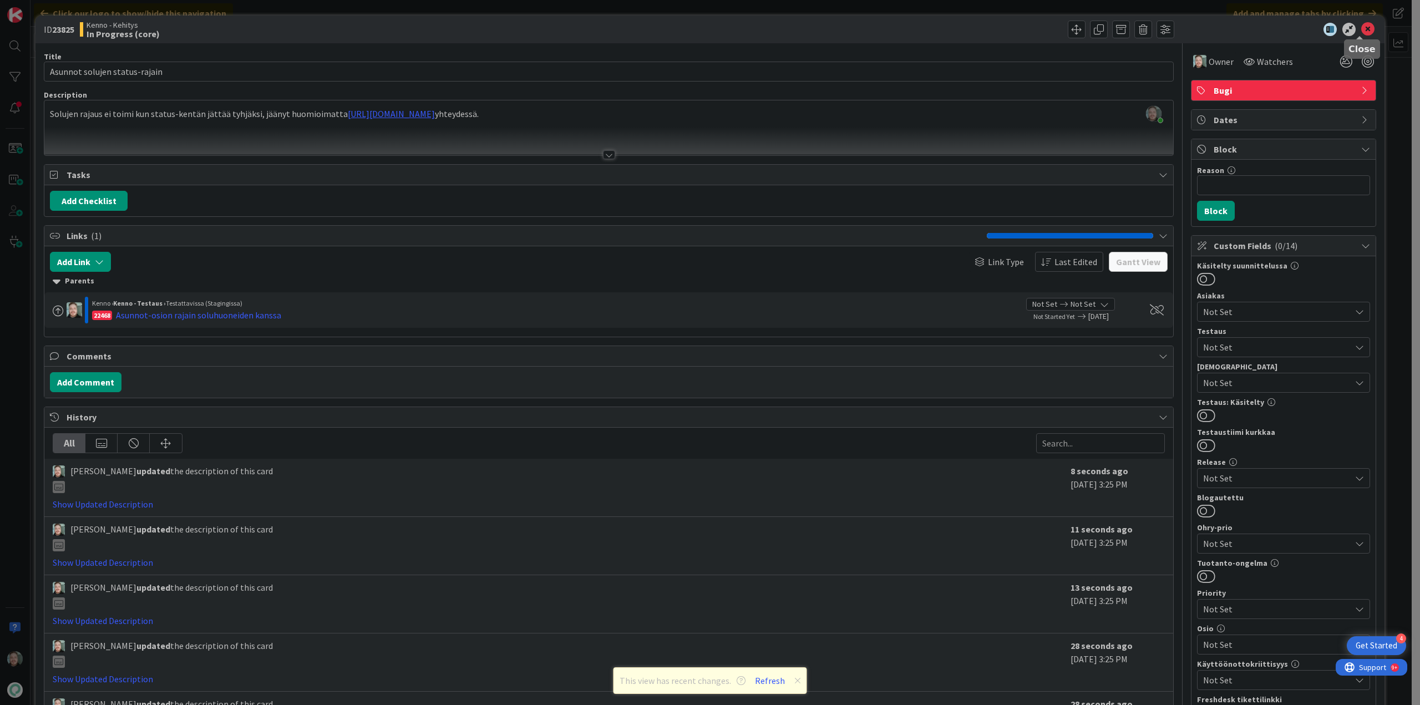
click at [1361, 28] on icon at bounding box center [1367, 29] width 13 height 13
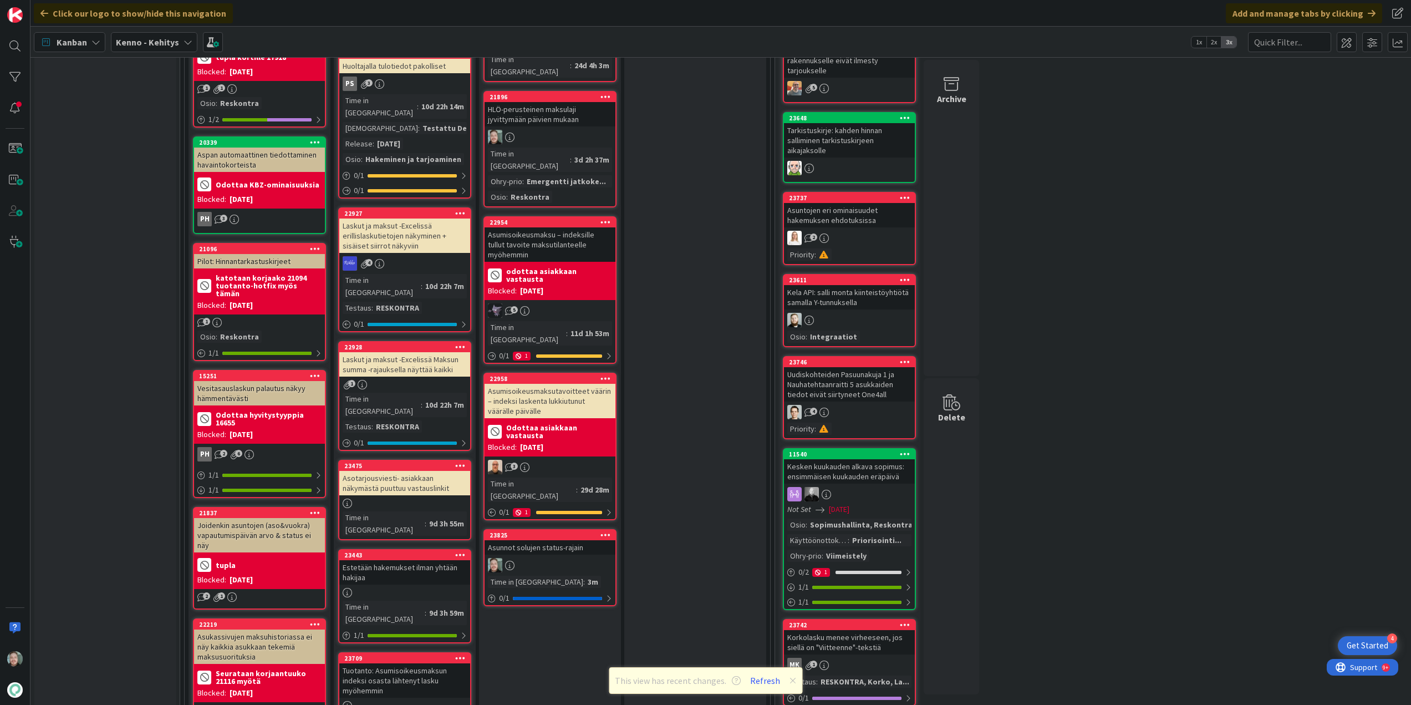
click at [540, 529] on div "23825 Asunnot solujen status-rajain Time in Column : 3m 0 / 1" at bounding box center [550, 567] width 133 height 77
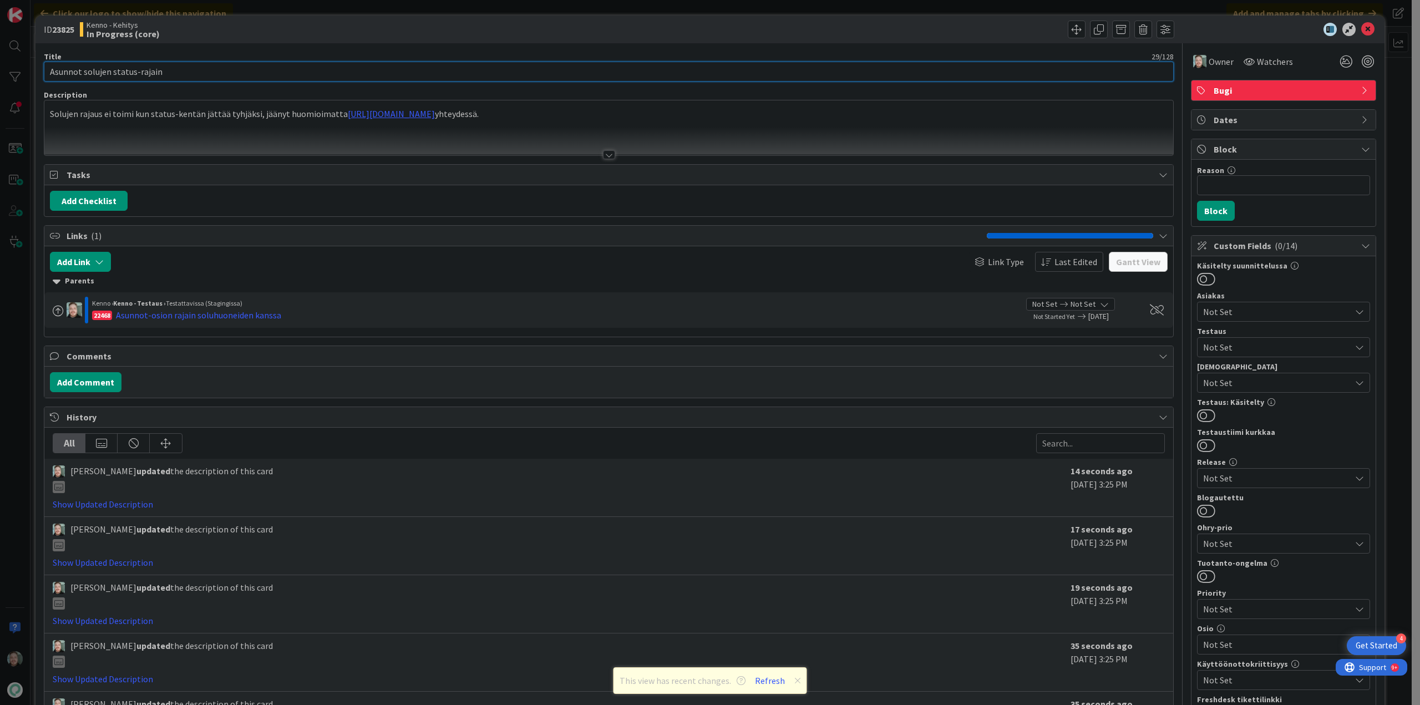
click at [79, 70] on input "Asunnot solujen status-rajain" at bounding box center [609, 72] width 1130 height 20
type input "Asunnot: solujen status-rajain"
click at [1361, 26] on icon at bounding box center [1367, 29] width 13 height 13
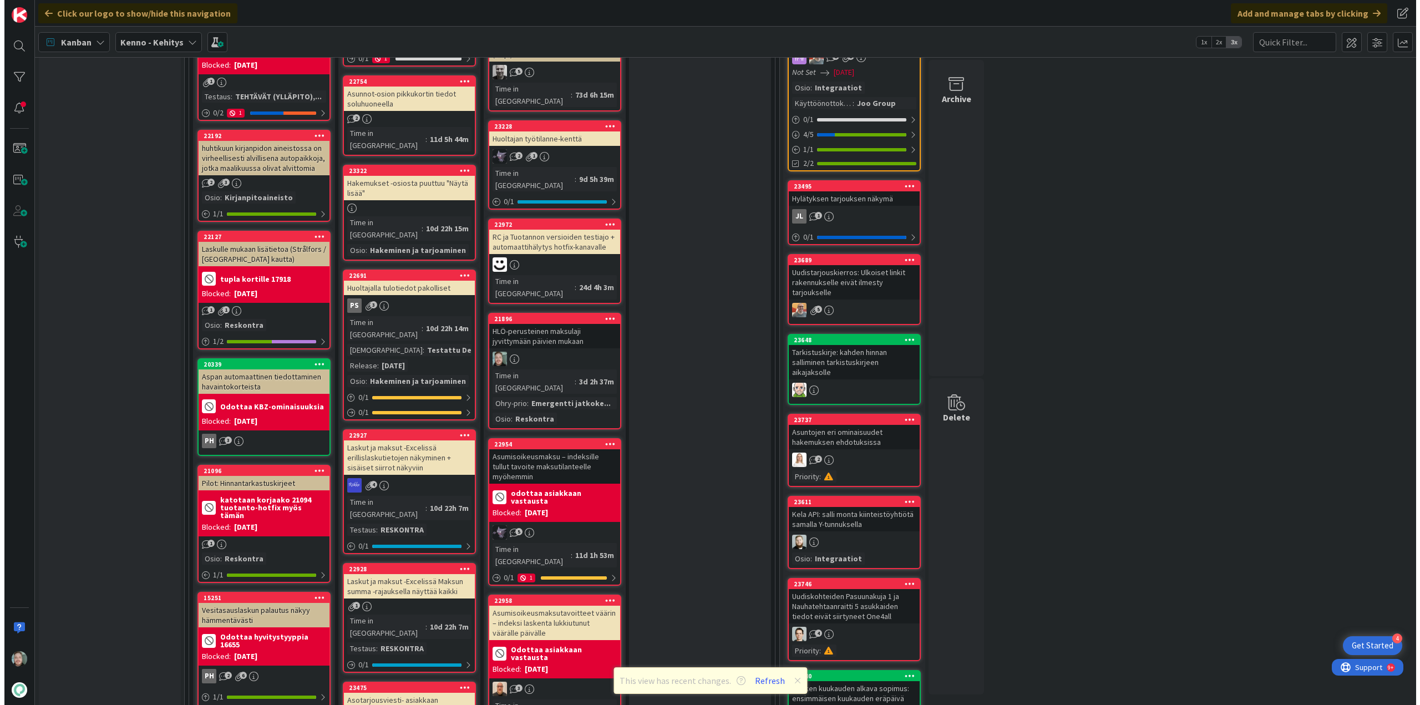
scroll to position [555, 0]
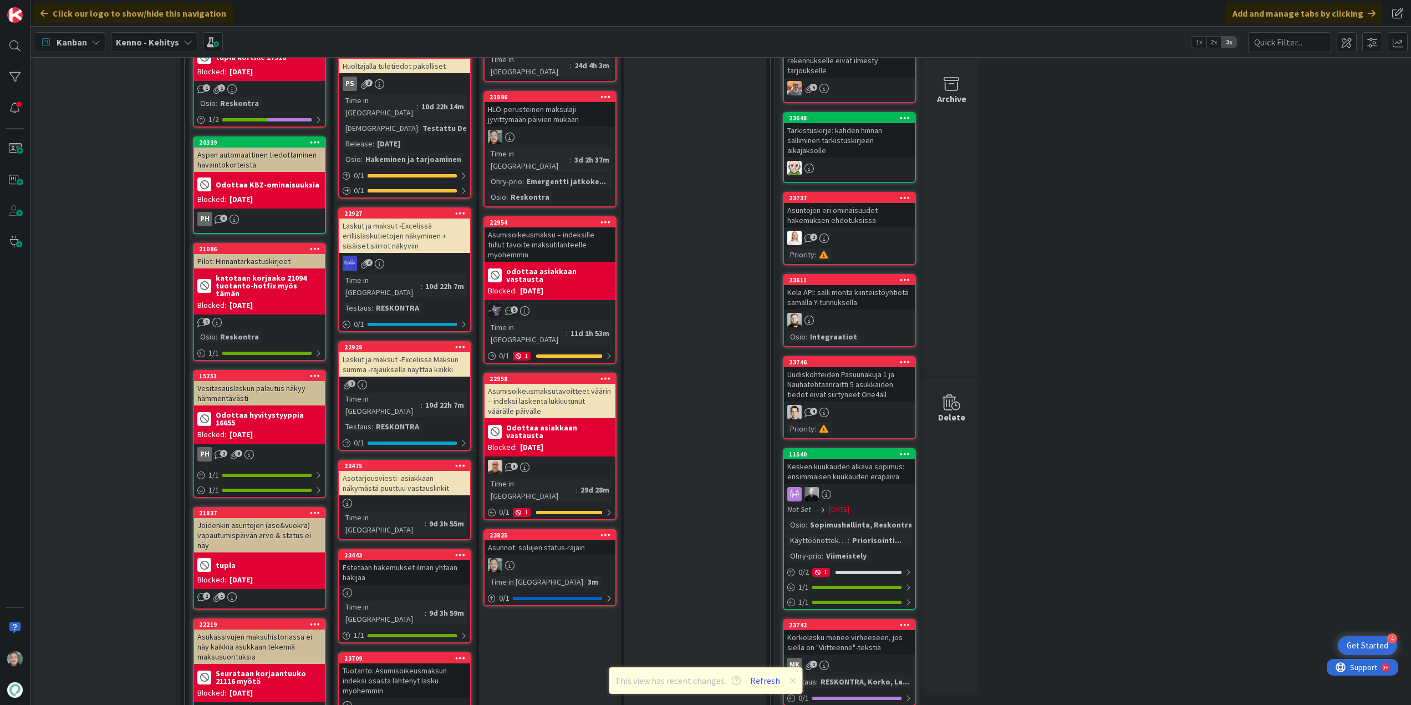
click at [513, 540] on div "Asunnot: solujen status-rajain" at bounding box center [550, 547] width 131 height 14
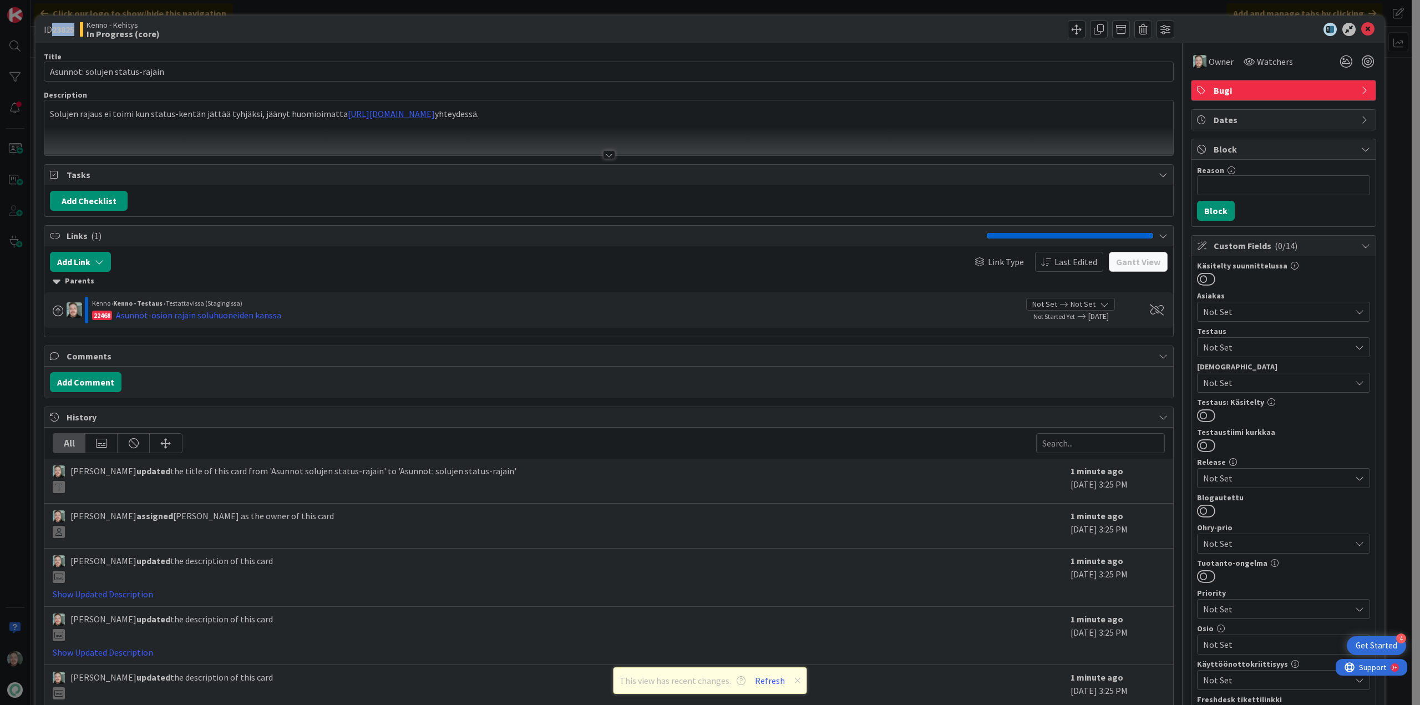
drag, startPoint x: 54, startPoint y: 30, endPoint x: 75, endPoint y: 30, distance: 20.5
click at [74, 30] on b "23825" at bounding box center [63, 29] width 22 height 11
copy b "23825"
click at [374, 68] on input "Asunnot: solujen status-rajain" at bounding box center [609, 72] width 1130 height 20
click at [566, 114] on div "Väinö Pollari just joined Solujen rajaus ei toimi kun status-kentän jättää tyhj…" at bounding box center [608, 127] width 1128 height 55
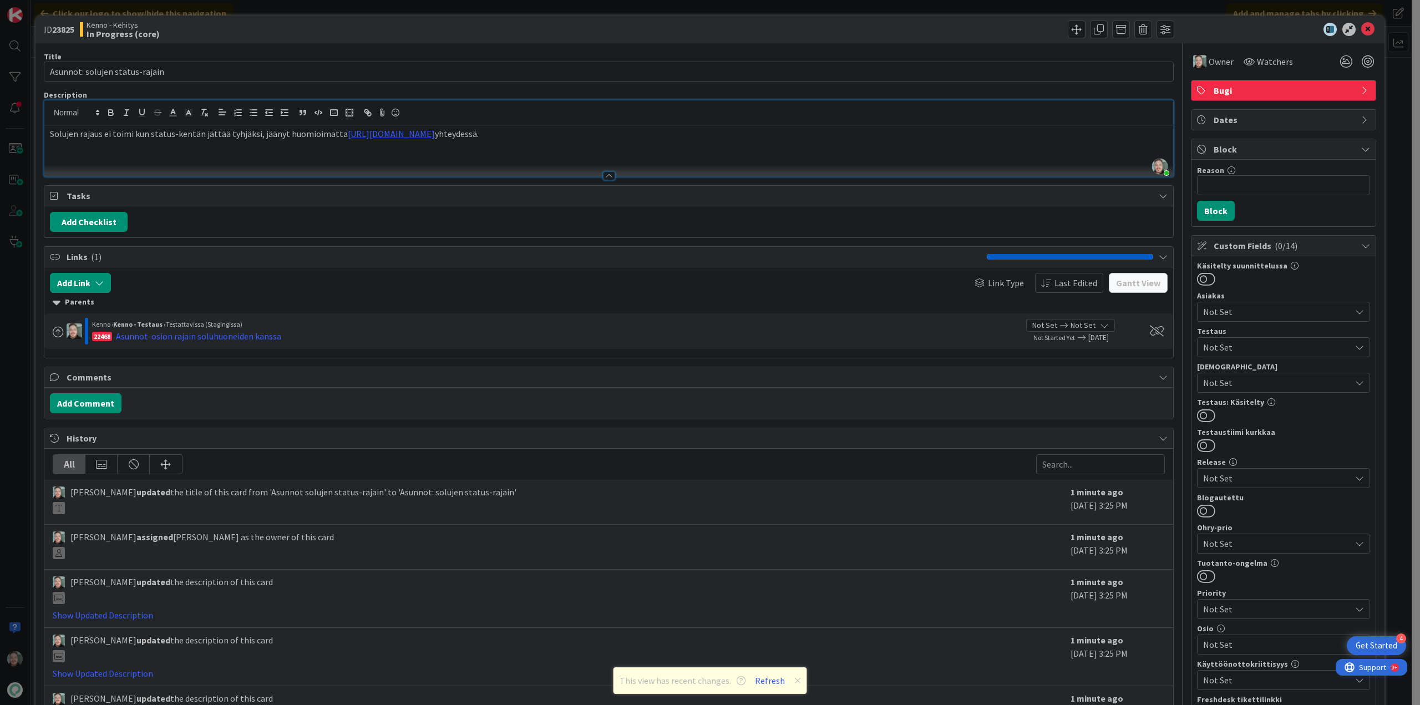
click at [598, 134] on p "Solujen rajaus ei toimi kun status-kentän jättää tyhjäksi, jäänyt huomioimatta …" at bounding box center [608, 134] width 1117 height 13
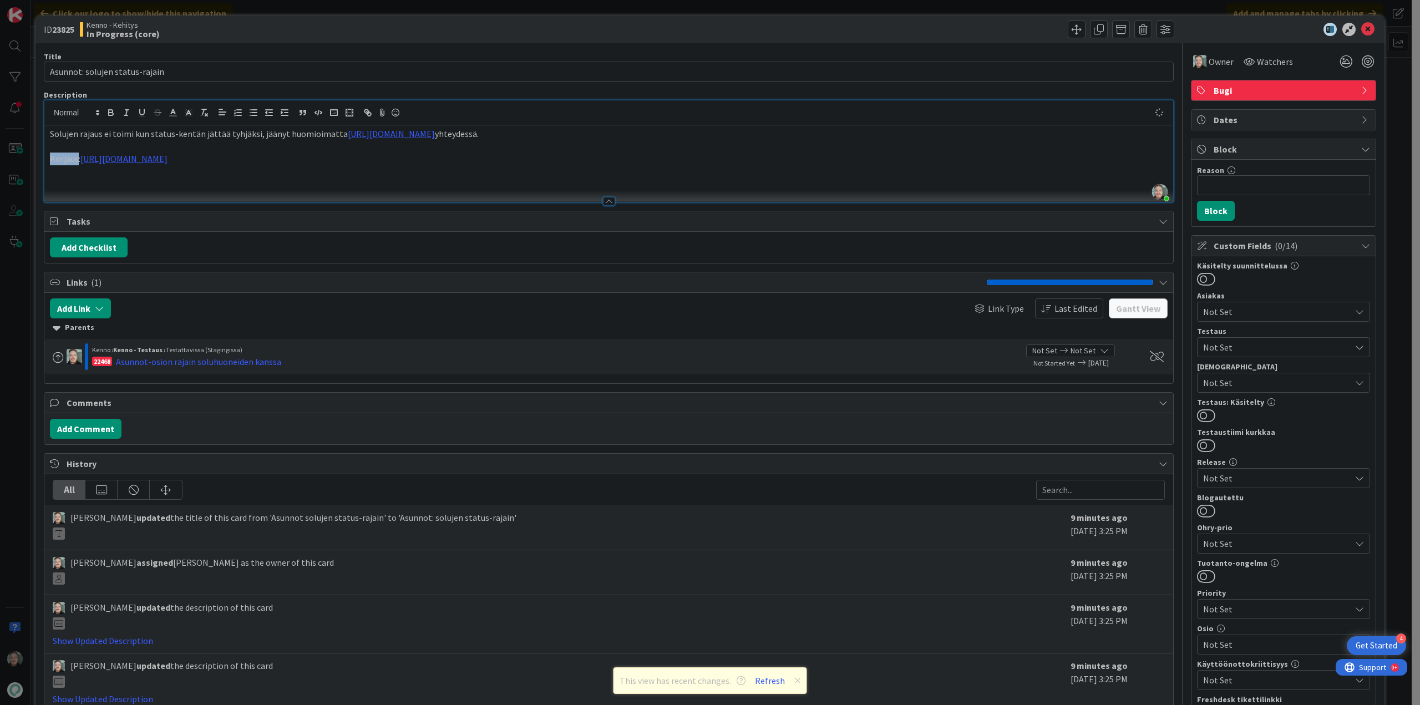
drag, startPoint x: 49, startPoint y: 160, endPoint x: 78, endPoint y: 159, distance: 28.9
click at [78, 159] on p "Korjaus: https://github.com/pandiafi/kenno/pull/8632" at bounding box center [608, 158] width 1117 height 13
click at [114, 110] on icon "button" at bounding box center [111, 113] width 10 height 10
click at [261, 161] on p "Korjaus : https://github.com/pandiafi/kenno/pull/8632" at bounding box center [608, 158] width 1117 height 13
click at [1361, 30] on icon at bounding box center [1367, 29] width 13 height 13
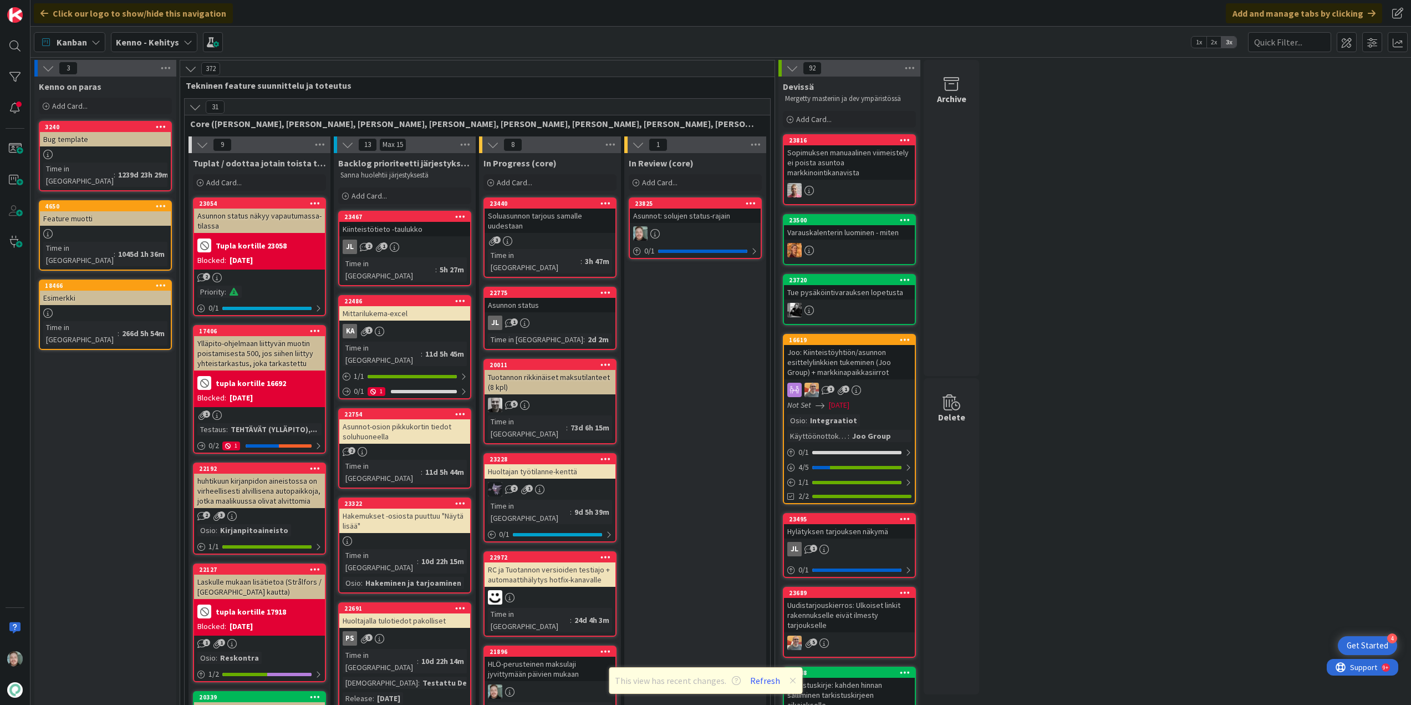
click at [713, 215] on div "Asunnot: solujen status-rajain" at bounding box center [695, 215] width 131 height 14
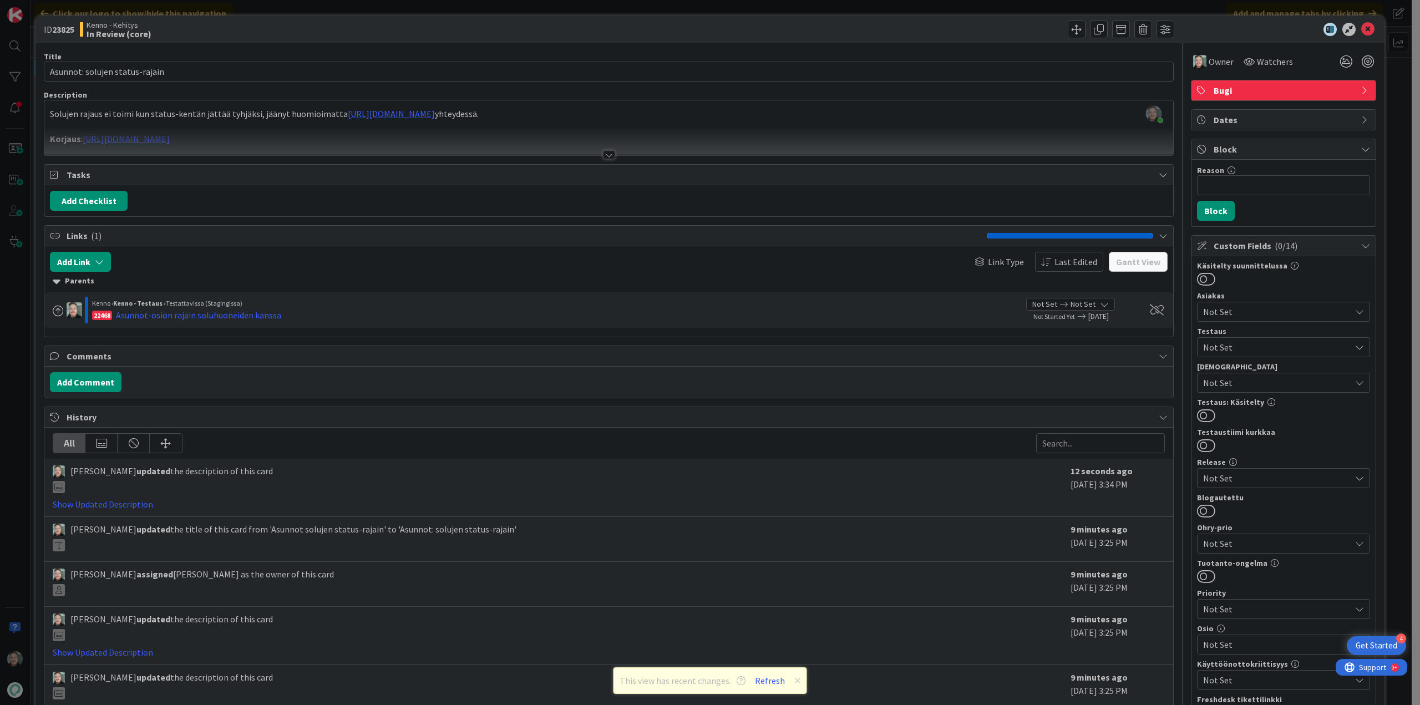
click at [1355, 480] on icon at bounding box center [1359, 478] width 9 height 9
click at [608, 155] on div at bounding box center [609, 154] width 12 height 9
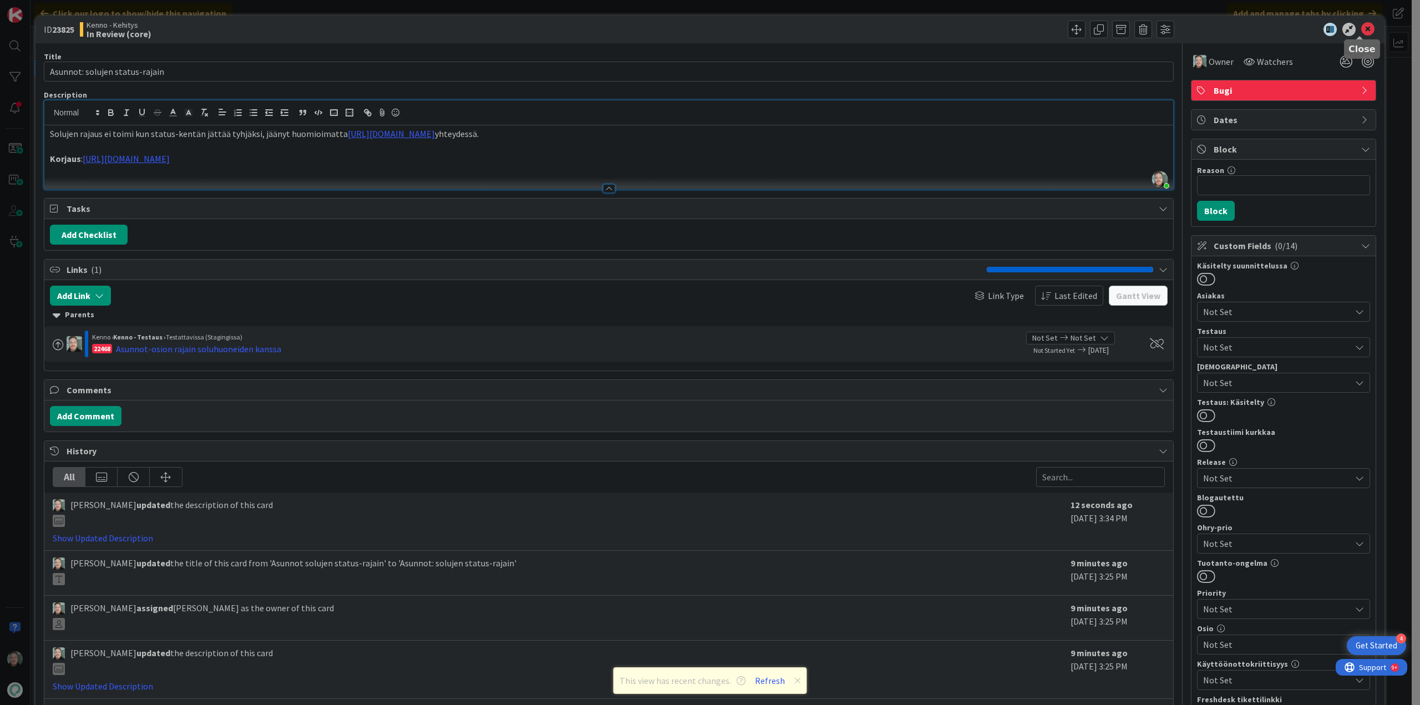
click at [1361, 28] on icon at bounding box center [1367, 29] width 13 height 13
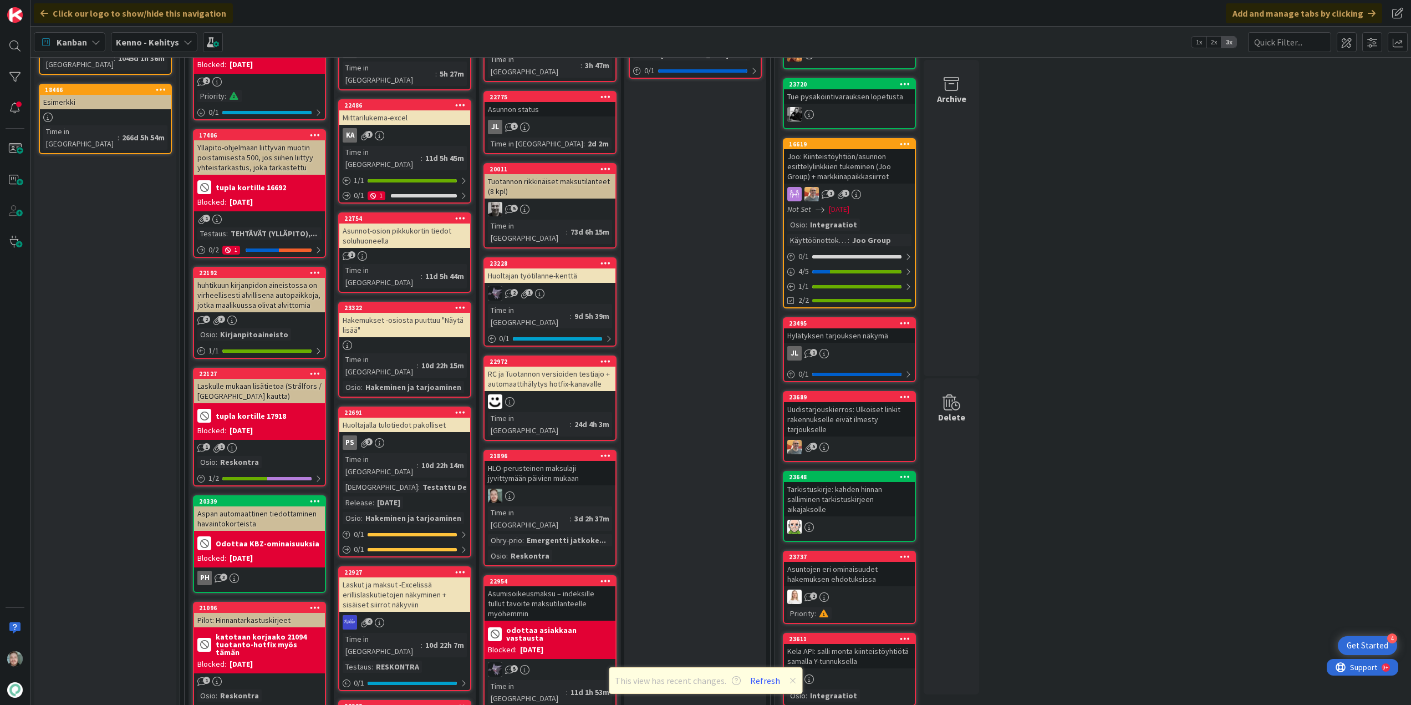
scroll to position [444, 0]
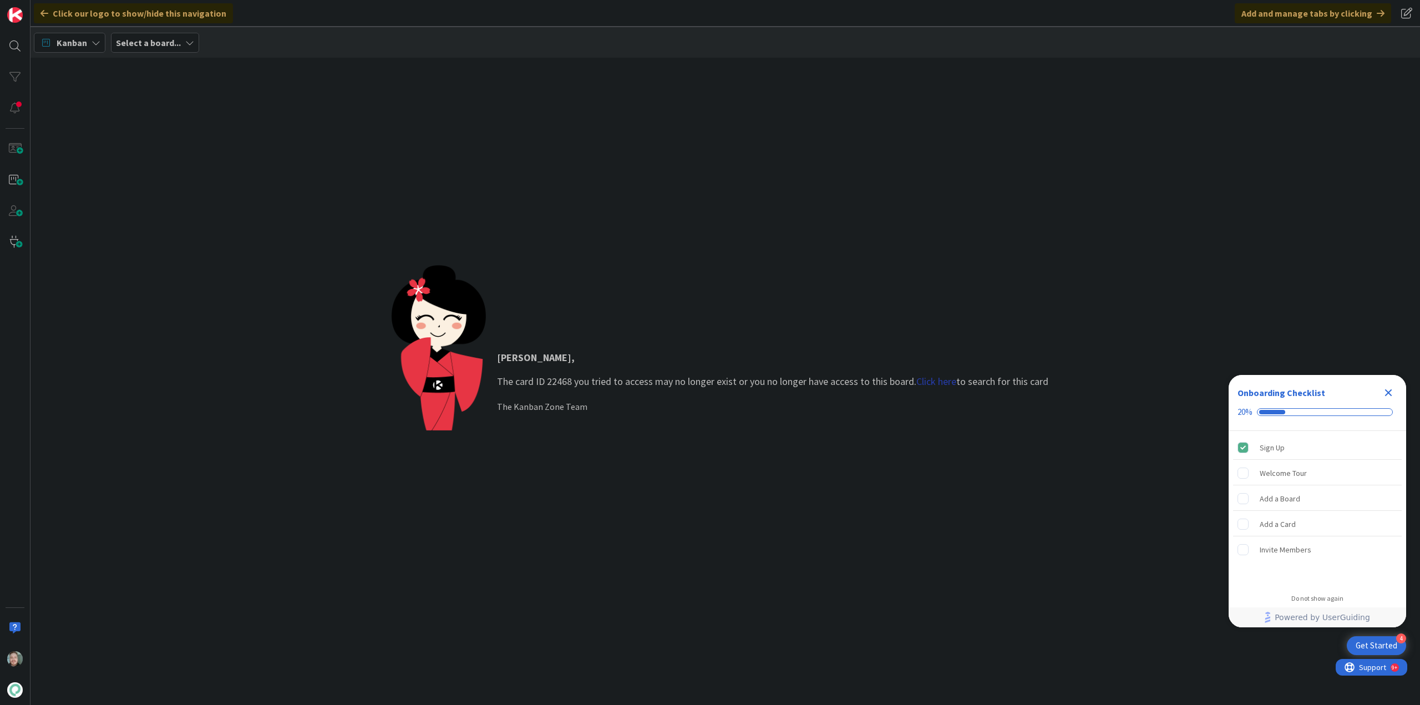
click at [939, 384] on link "Click here" at bounding box center [936, 381] width 40 height 13
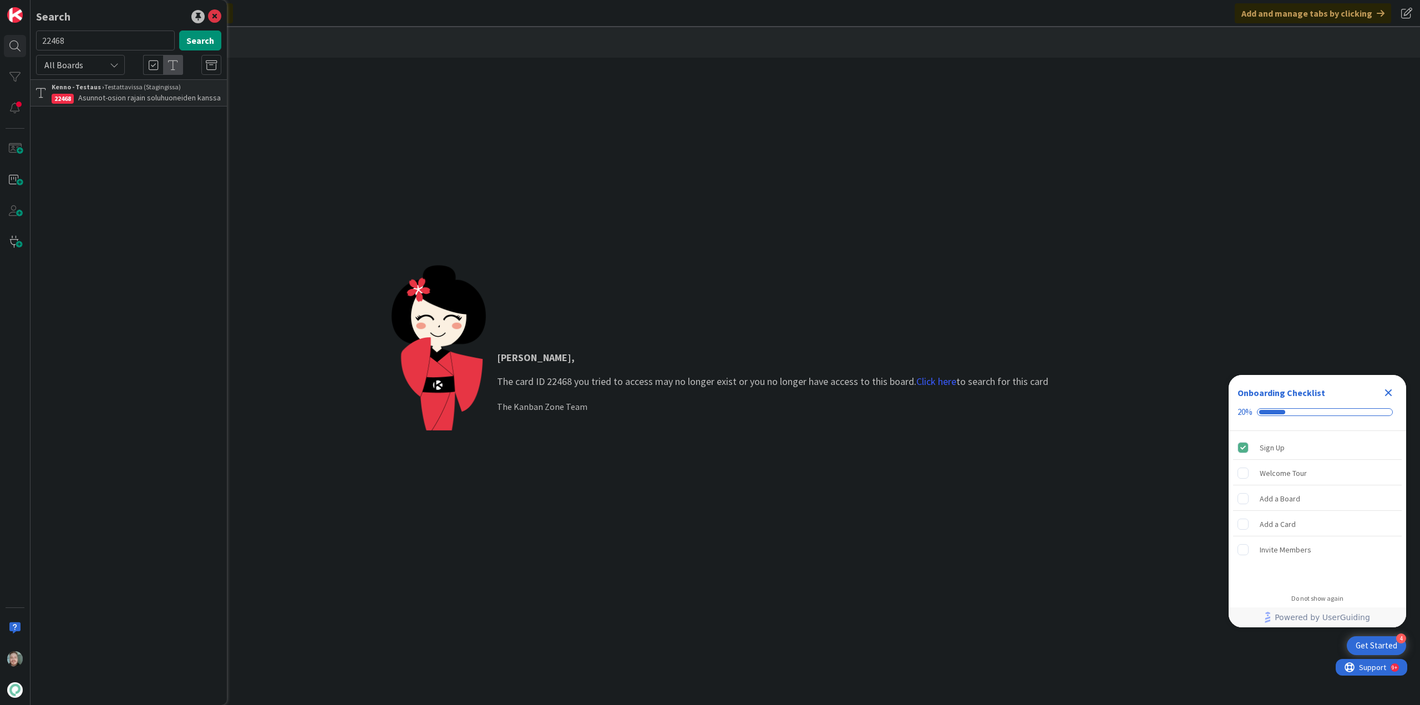
click at [123, 94] on span "Asunnot-osion rajain soluhuoneiden kanssa" at bounding box center [149, 98] width 143 height 10
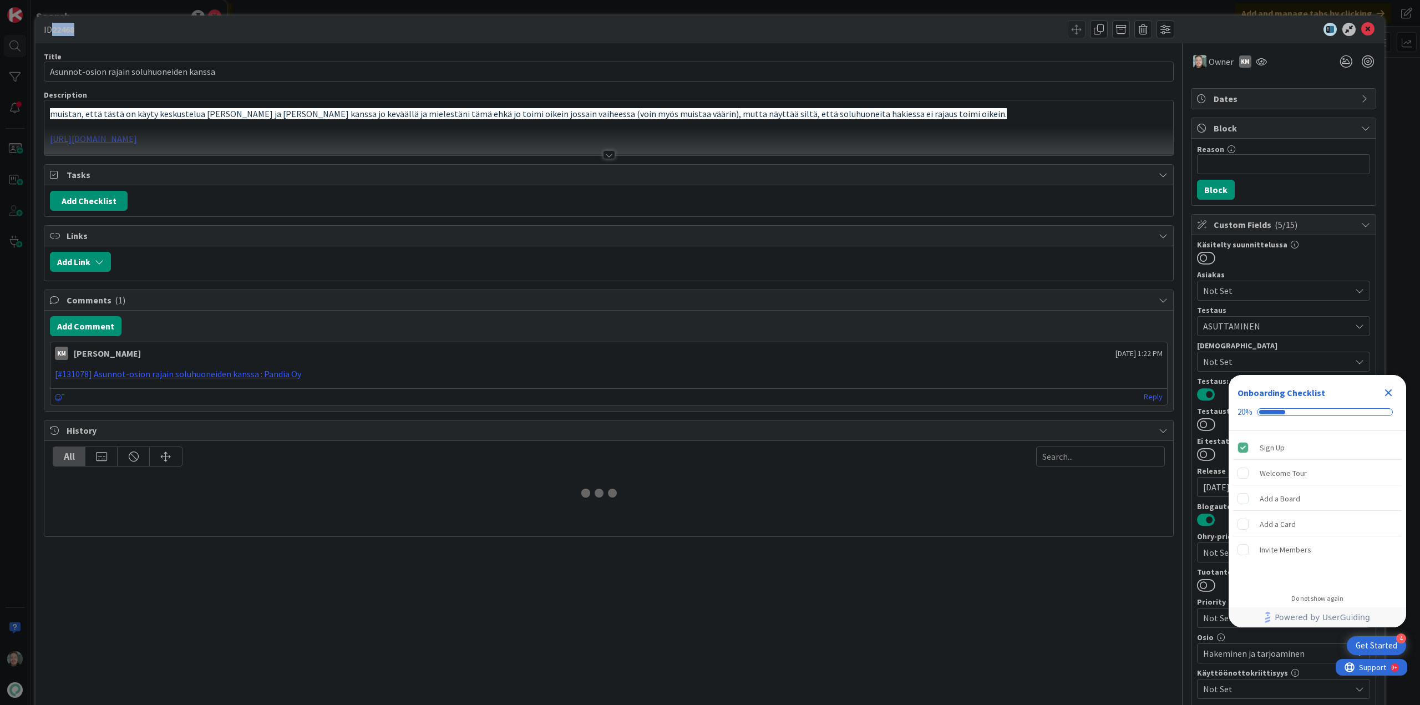
drag, startPoint x: 77, startPoint y: 45, endPoint x: 50, endPoint y: 38, distance: 27.6
click at [50, 38] on div "ID 22468" at bounding box center [709, 30] width 1349 height 28
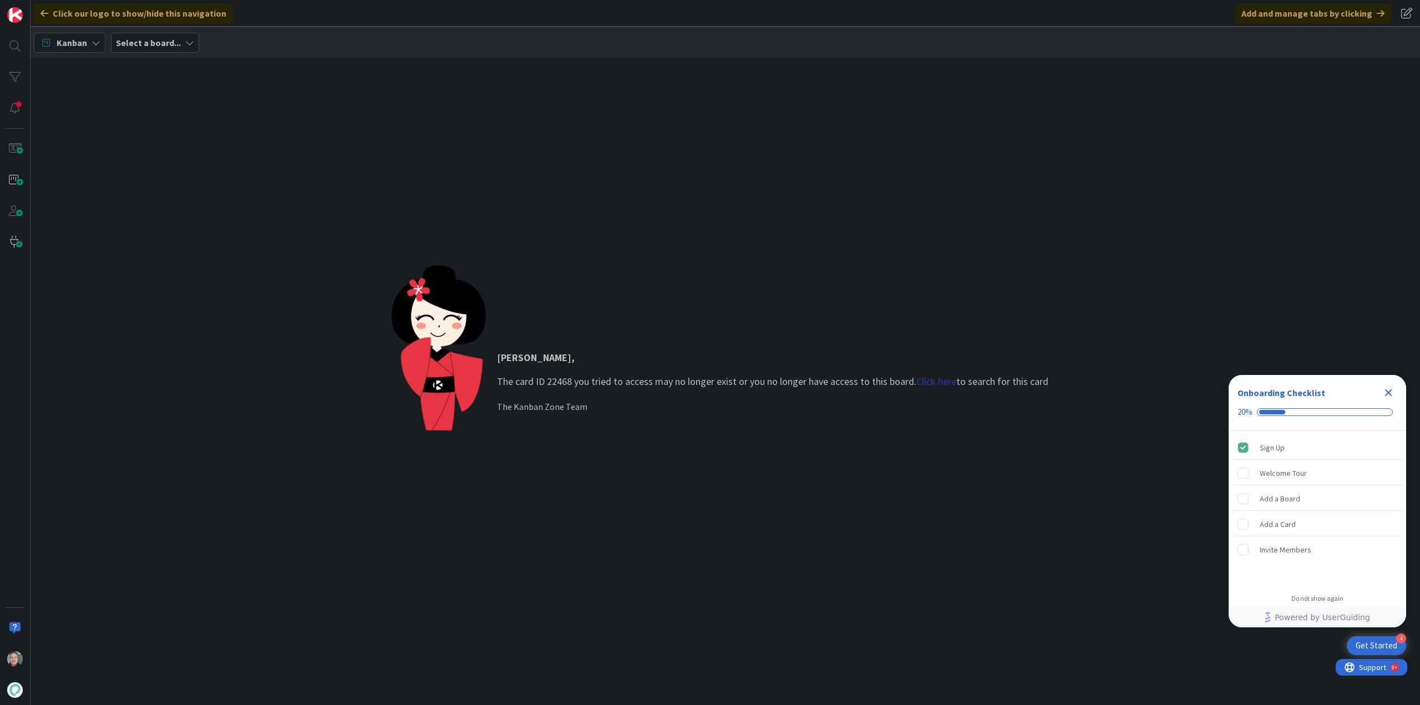
click at [948, 385] on link "Click here" at bounding box center [936, 381] width 40 height 13
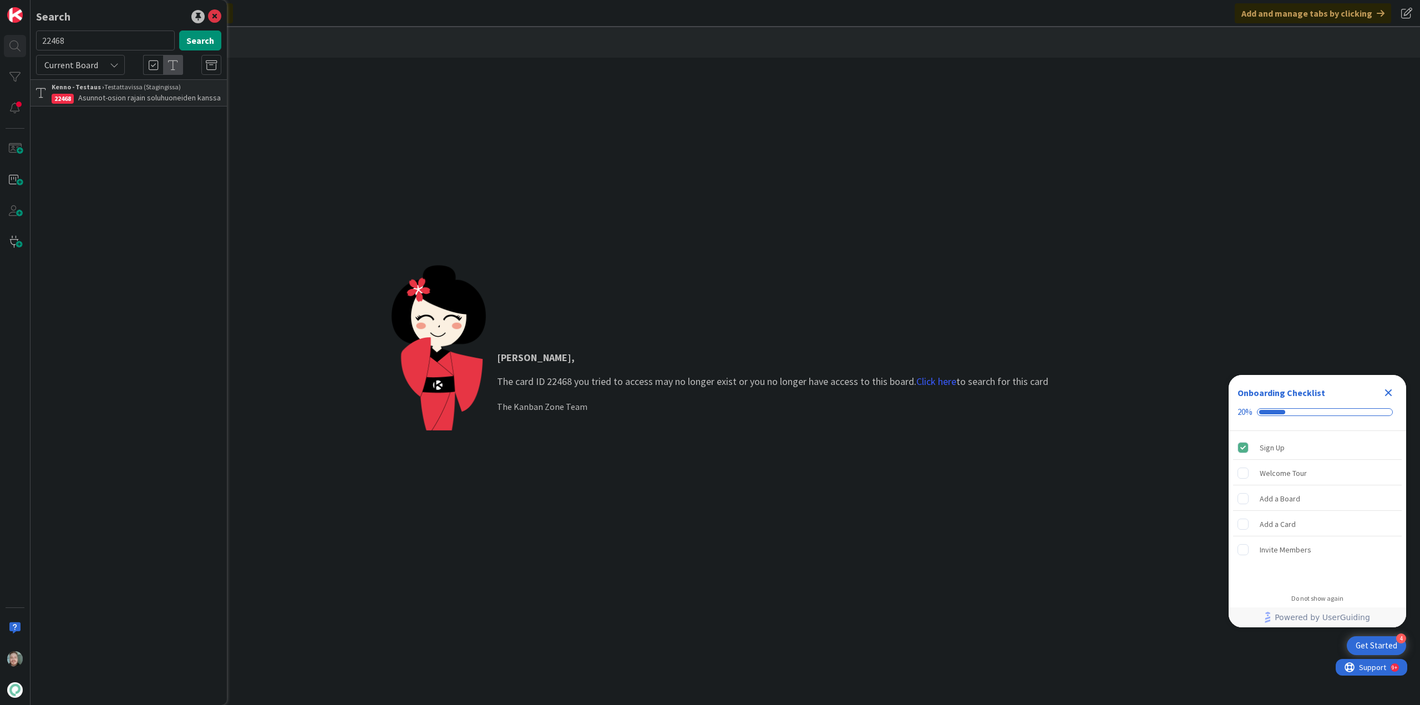
drag, startPoint x: 73, startPoint y: 43, endPoint x: 40, endPoint y: 41, distance: 32.8
click at [40, 41] on input "22468" at bounding box center [105, 40] width 139 height 20
click at [171, 227] on div "Search 22468 Search Current Board Kenno - Testaus › Testattavissa (Stagingissa)…" at bounding box center [128, 352] width 196 height 705
